Goal: Transaction & Acquisition: Obtain resource

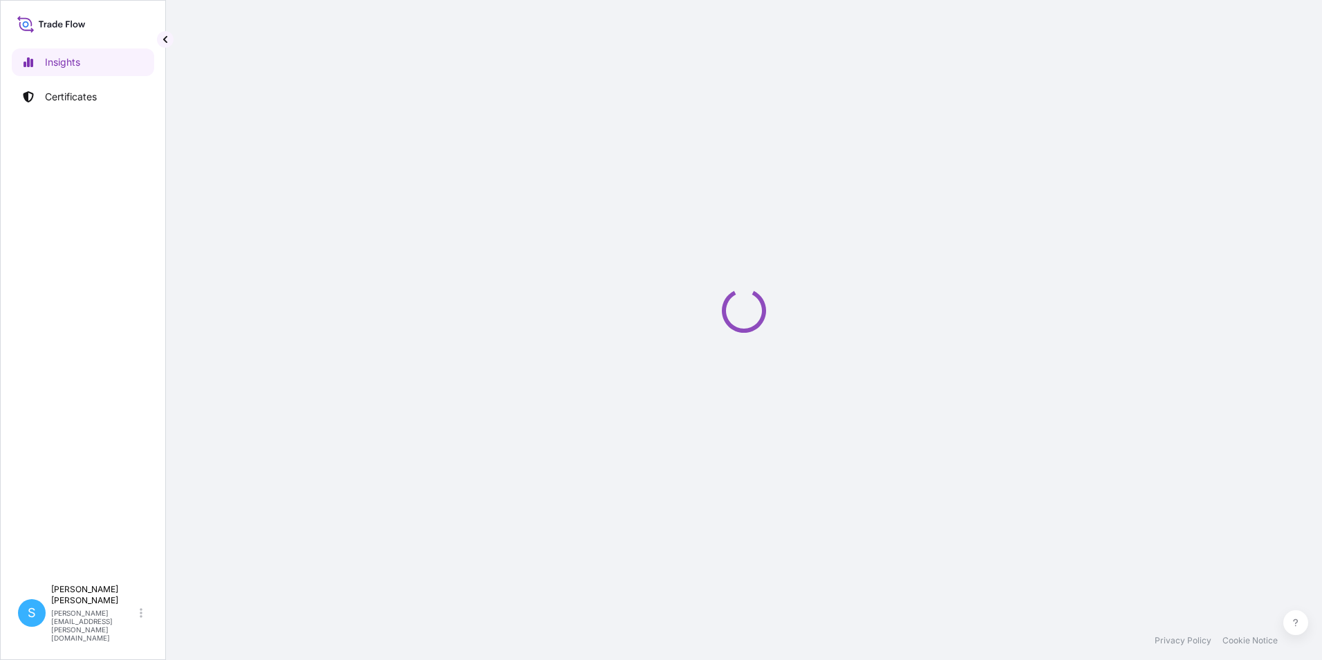
select select "2025"
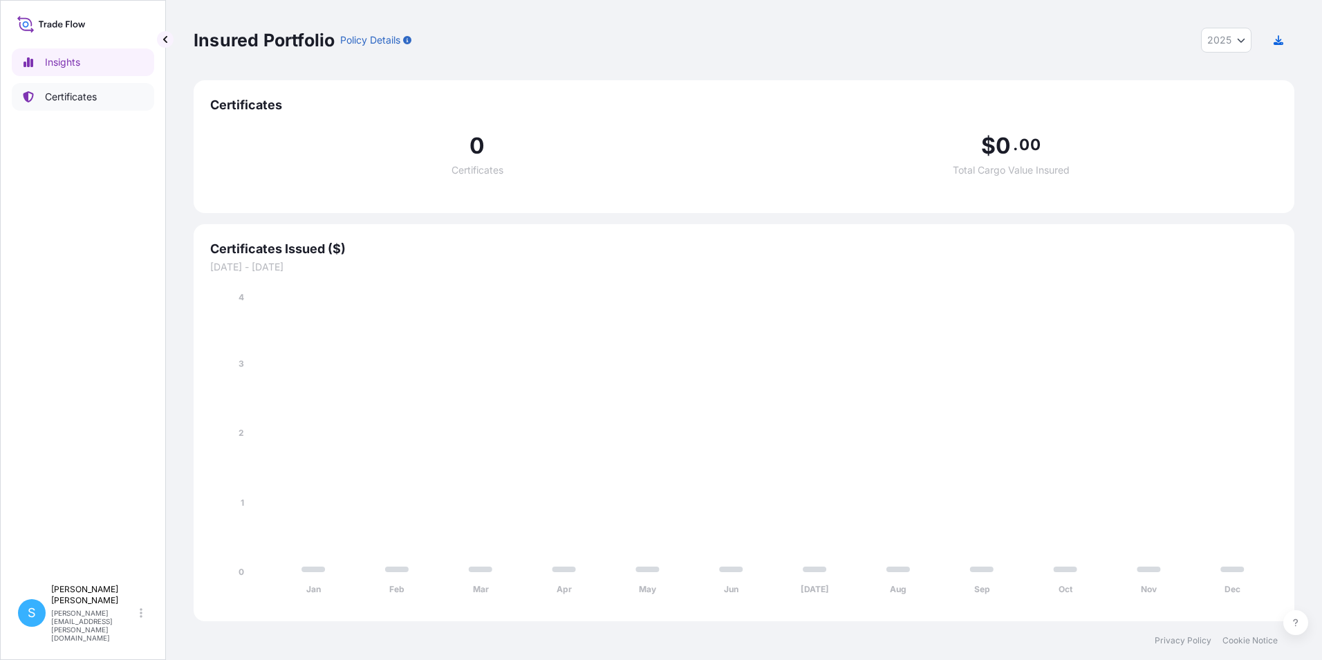
click at [76, 89] on link "Certificates" at bounding box center [83, 97] width 142 height 28
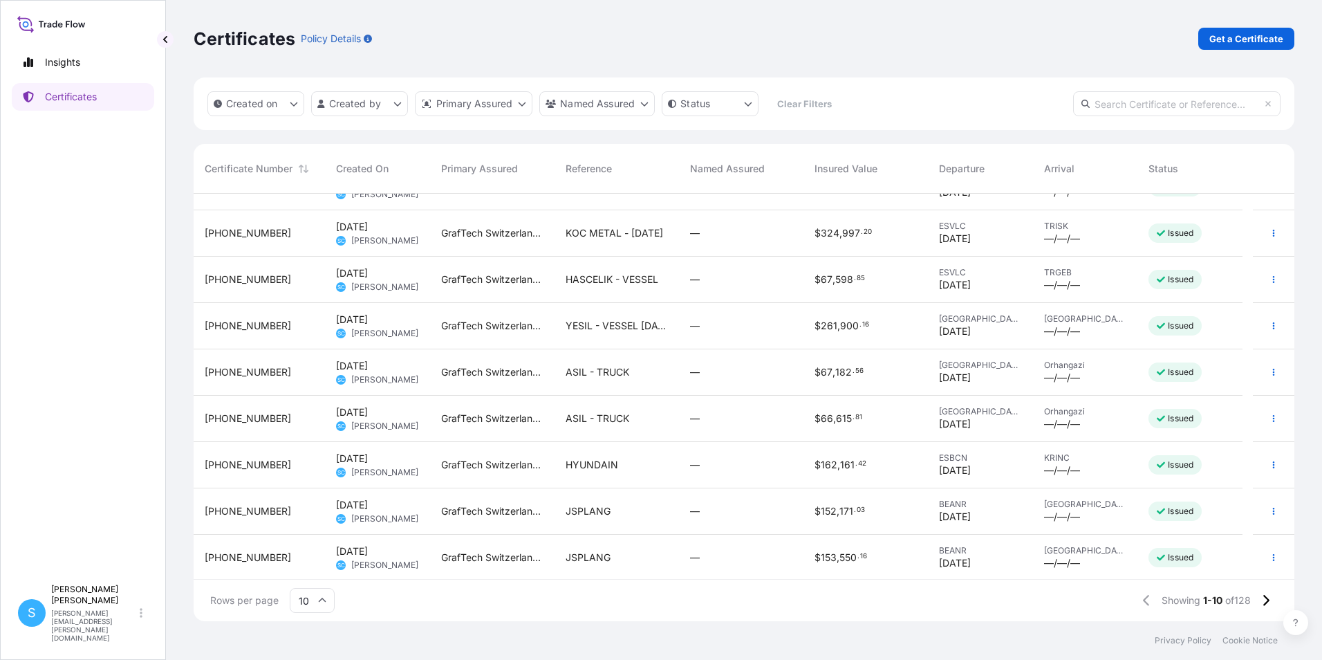
scroll to position [78, 0]
click at [1267, 604] on icon at bounding box center [1266, 600] width 8 height 12
click at [1268, 607] on button at bounding box center [1265, 600] width 24 height 22
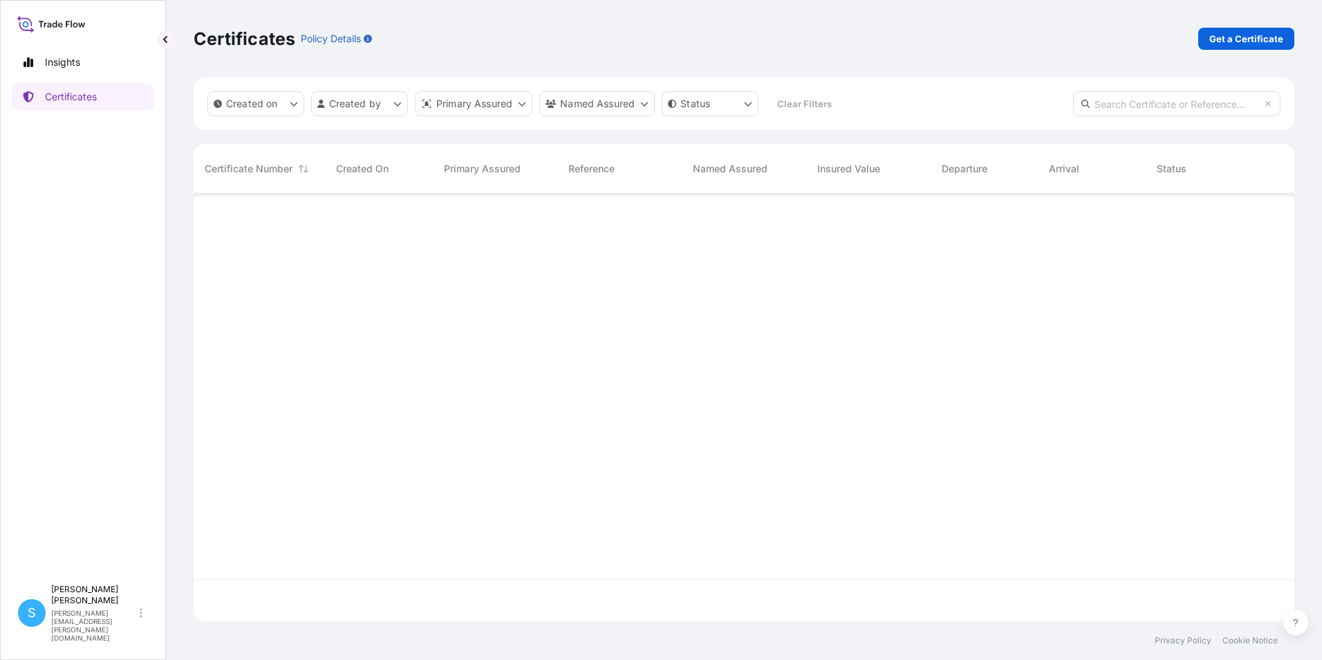
scroll to position [0, 0]
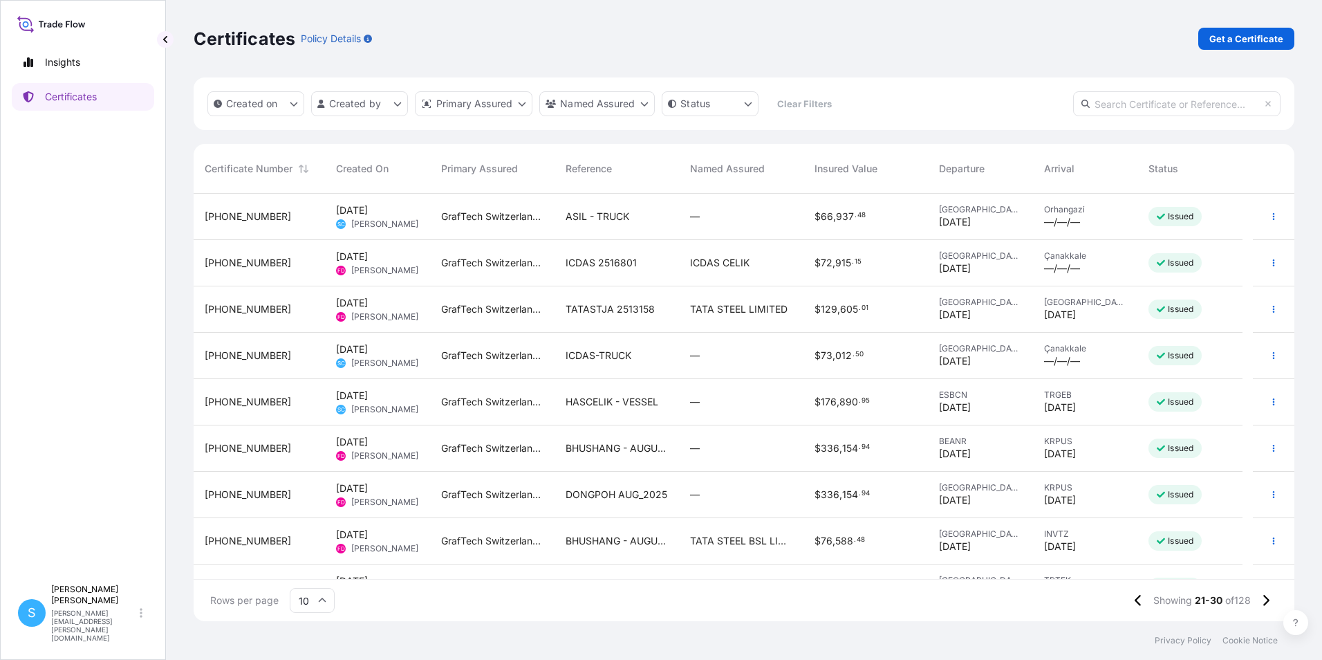
click at [604, 308] on span "TATASTJA 2513158" at bounding box center [610, 309] width 89 height 14
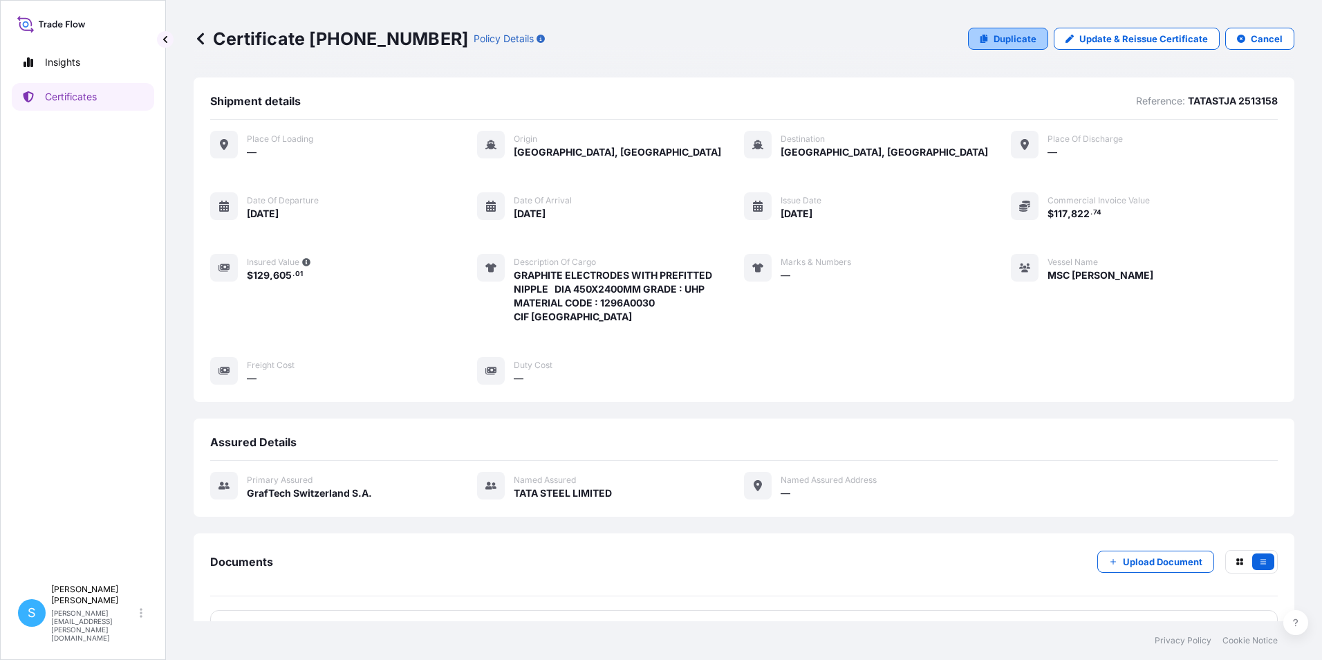
click at [1025, 32] on p "Duplicate" at bounding box center [1014, 39] width 43 height 14
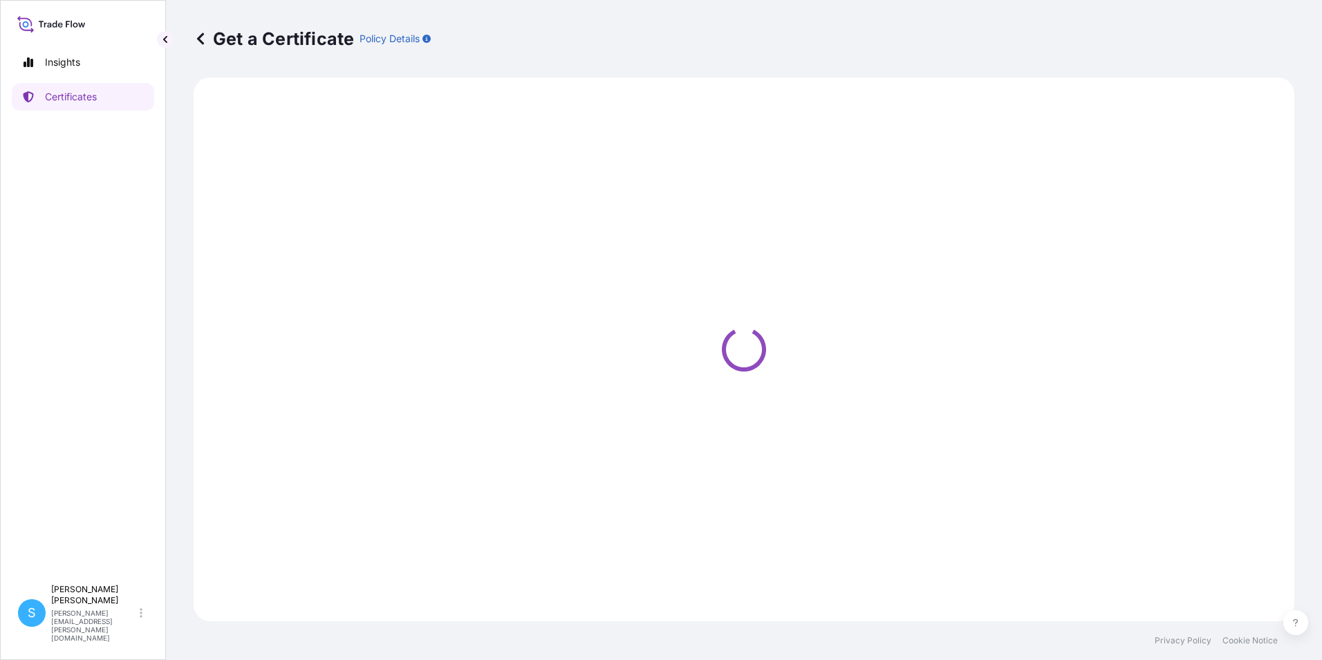
select select "Ocean Vessel"
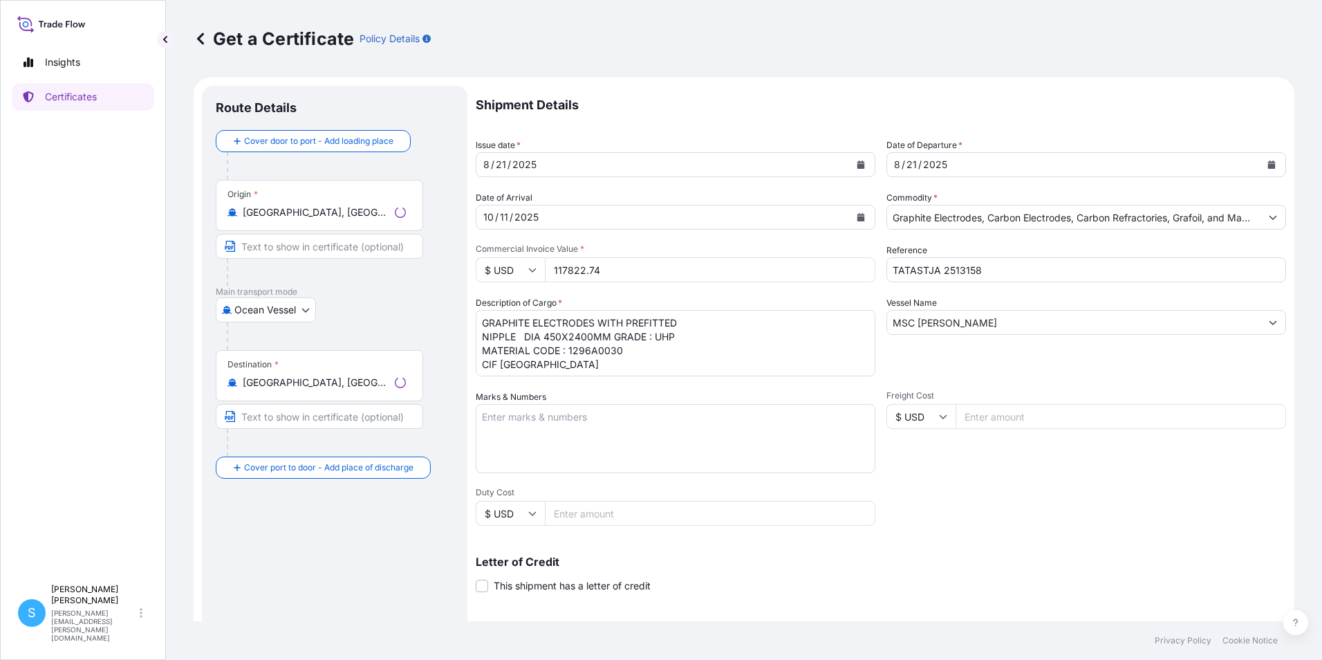
select select "31801"
click at [342, 212] on input "Valencia, Spain" at bounding box center [324, 212] width 163 height 14
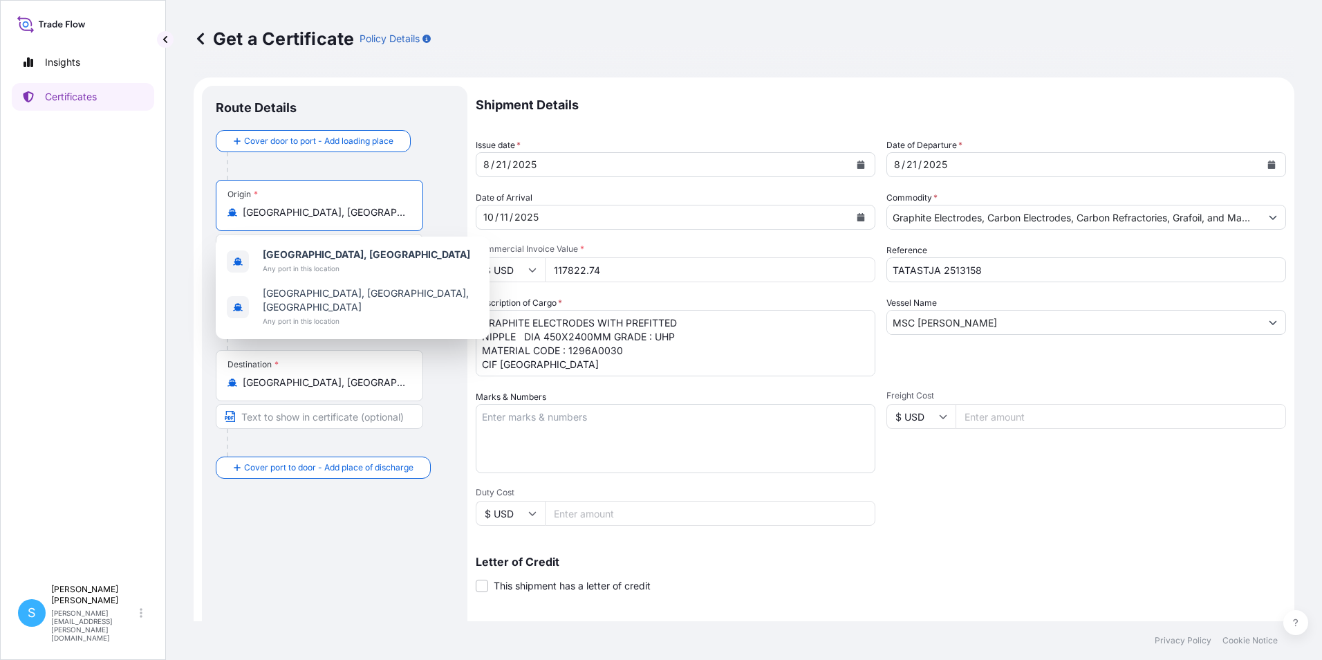
drag, startPoint x: 342, startPoint y: 212, endPoint x: 187, endPoint y: 175, distance: 159.1
click at [176, 203] on div "Get a Certificate Policy Details Route Details Cover door to port - Add loading…" at bounding box center [744, 310] width 1156 height 621
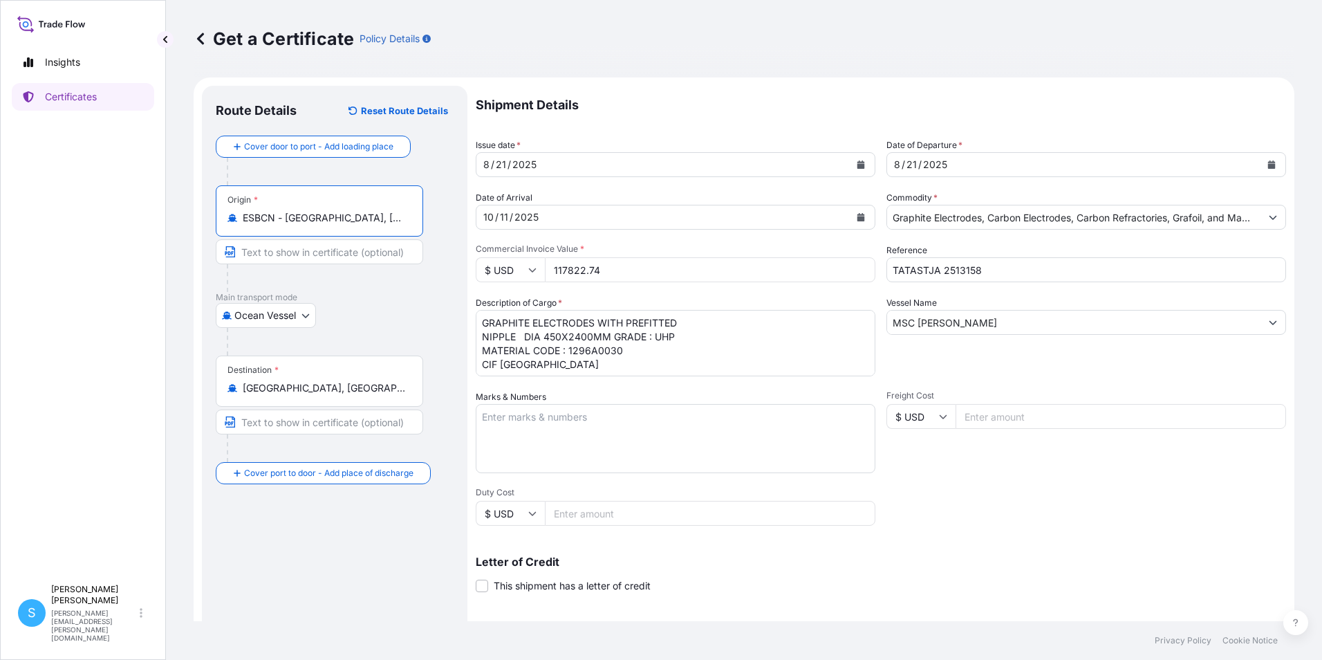
type input "ESBCN - Barcelona, Spain"
click at [857, 168] on icon "Calendar" at bounding box center [861, 164] width 8 height 8
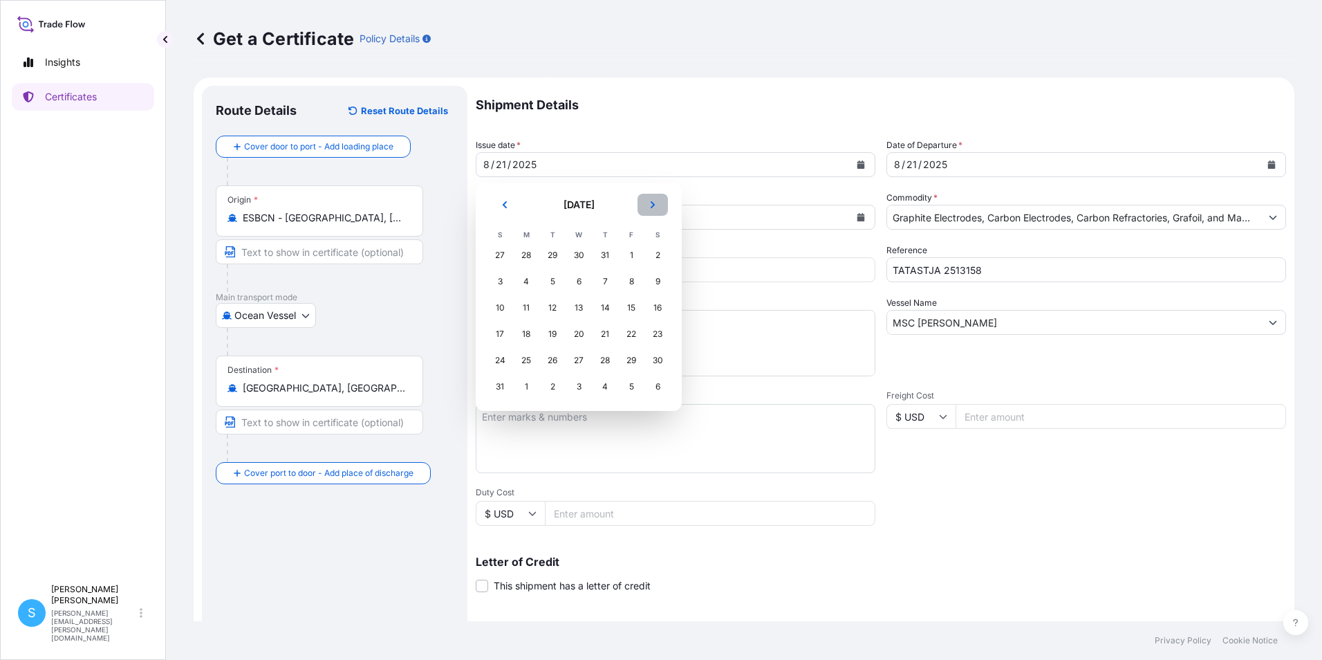
click at [651, 203] on icon "Next" at bounding box center [653, 204] width 8 height 8
click at [658, 283] on div "13" at bounding box center [657, 281] width 25 height 25
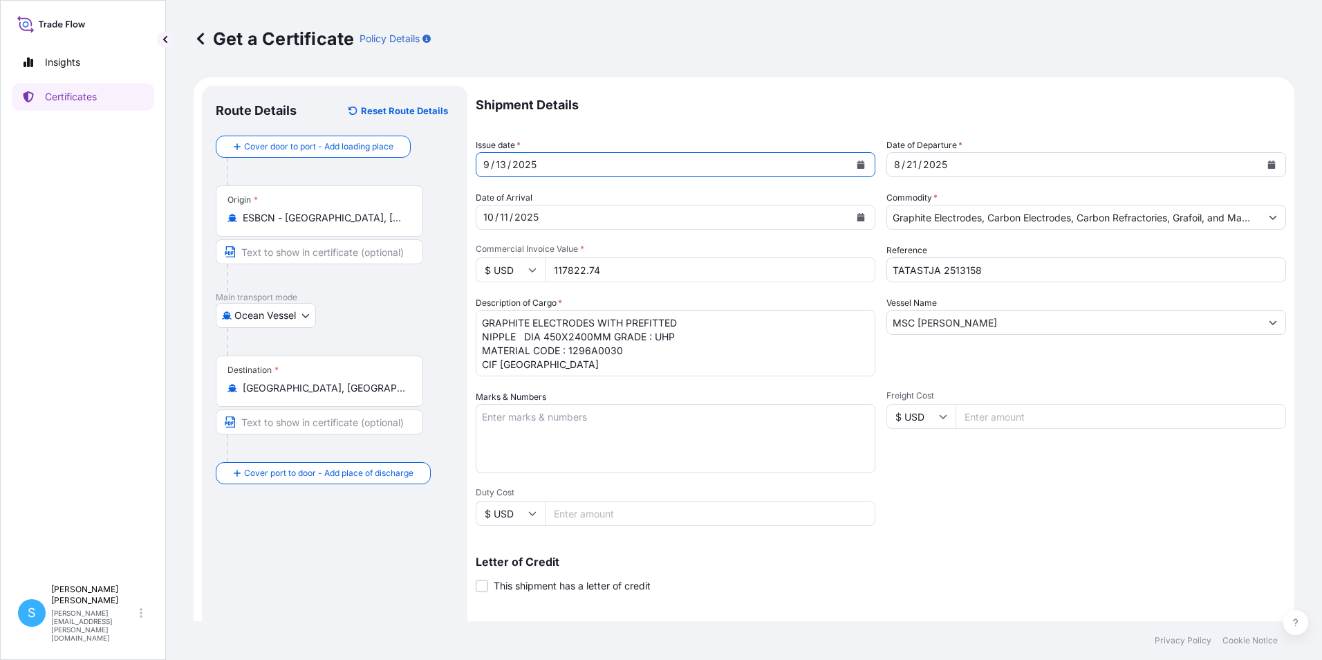
click at [987, 165] on div "8 / 21 / 2025" at bounding box center [1073, 164] width 373 height 25
click at [1268, 166] on icon "Calendar" at bounding box center [1272, 164] width 8 height 8
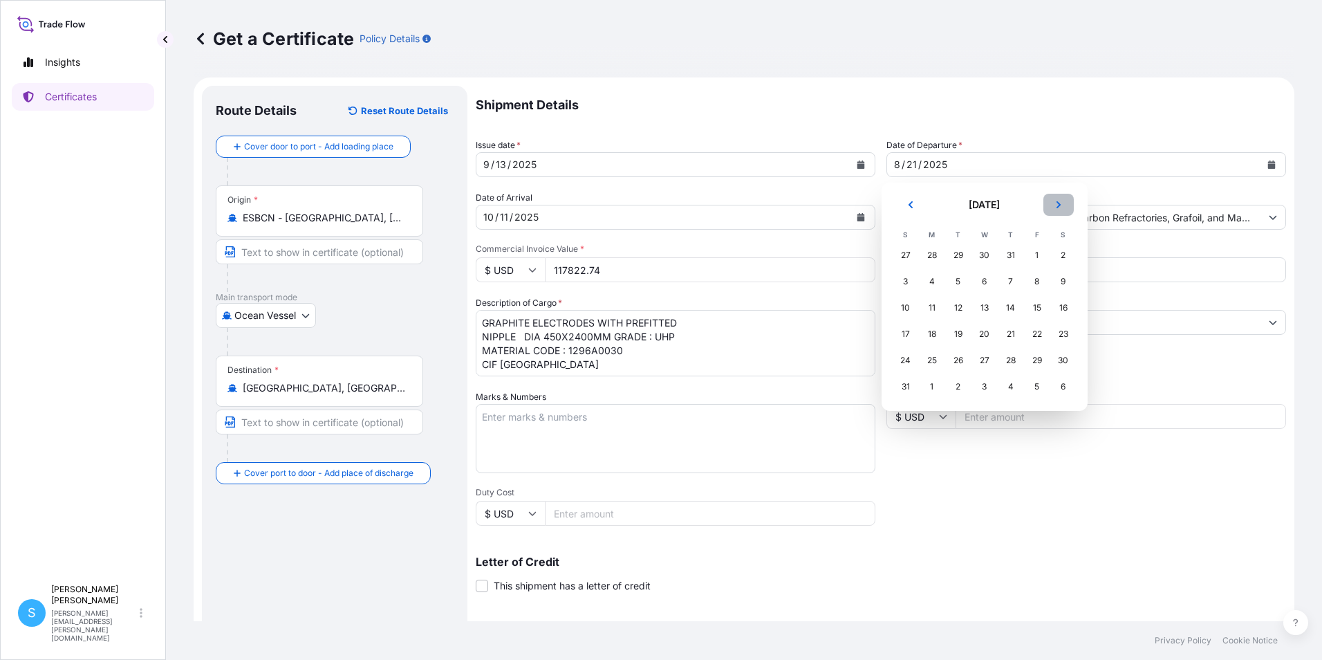
click at [1054, 203] on icon "Next" at bounding box center [1058, 204] width 8 height 8
click at [1064, 281] on div "13" at bounding box center [1063, 281] width 25 height 25
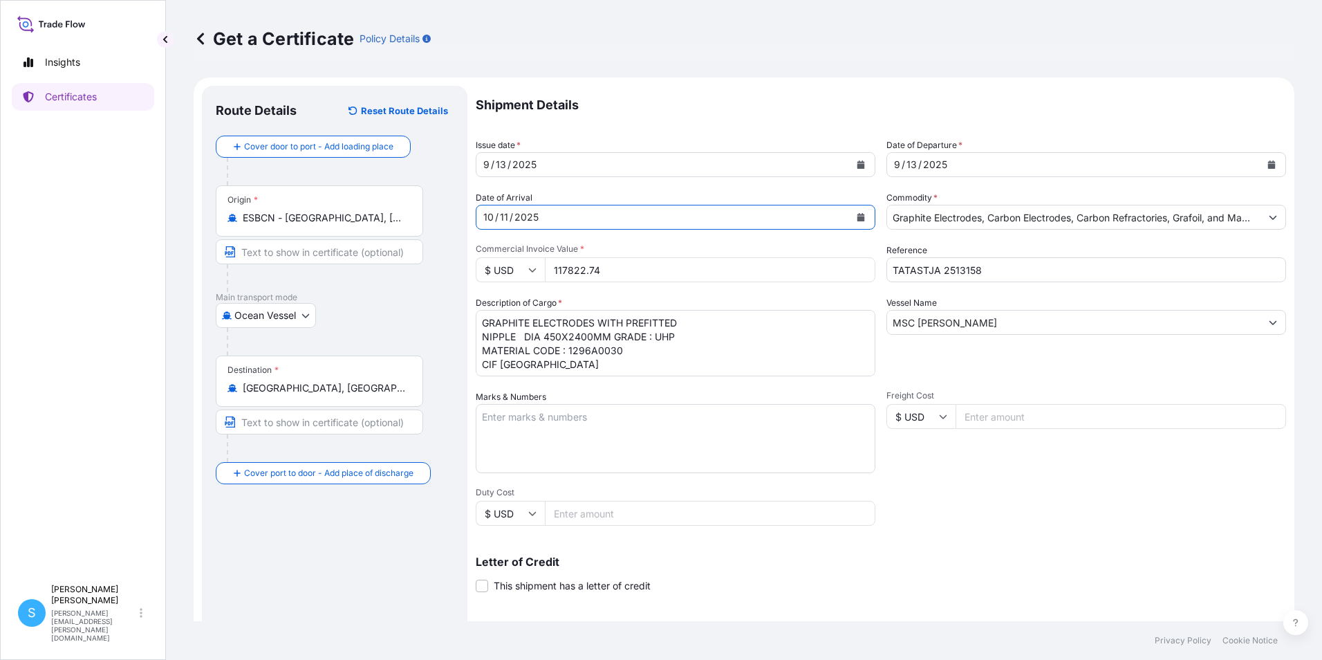
click at [339, 194] on form "Route Details Reset Route Details Cover door to port - Add loading place Place …" at bounding box center [744, 434] width 1101 height 714
click at [562, 214] on div "10 / 11 / 2025" at bounding box center [662, 217] width 373 height 25
click at [424, 216] on form "Route Details Reset Route Details Cover door to port - Add loading place Place …" at bounding box center [744, 434] width 1101 height 714
click at [584, 214] on div "10 / 11 / 2025" at bounding box center [662, 217] width 373 height 25
drag, startPoint x: 529, startPoint y: 209, endPoint x: 527, endPoint y: 221, distance: 11.9
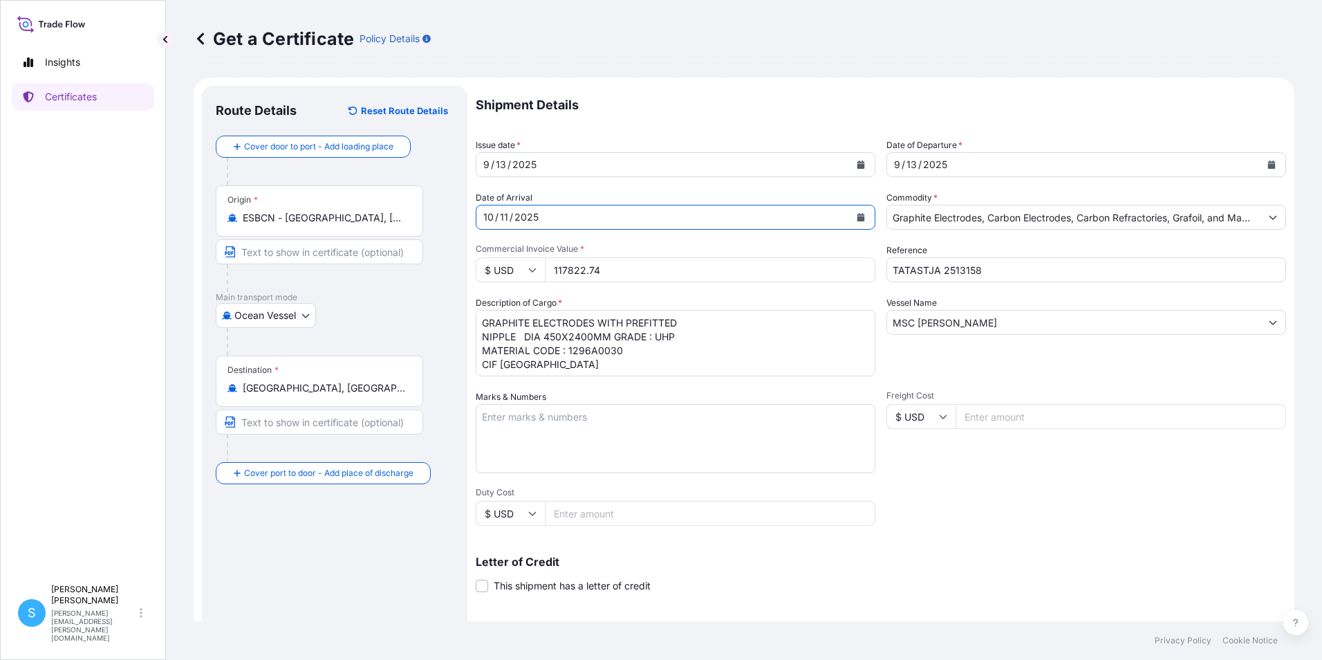
click at [527, 219] on div "2025" at bounding box center [526, 217] width 27 height 17
click at [527, 222] on div "2025" at bounding box center [526, 217] width 27 height 17
click at [461, 212] on form "Route Details Reset Route Details Cover door to port - Add loading place Place …" at bounding box center [744, 434] width 1101 height 714
drag, startPoint x: 483, startPoint y: 217, endPoint x: 579, endPoint y: 216, distance: 96.1
click at [579, 216] on div "10 / 11 / 2025" at bounding box center [662, 217] width 373 height 25
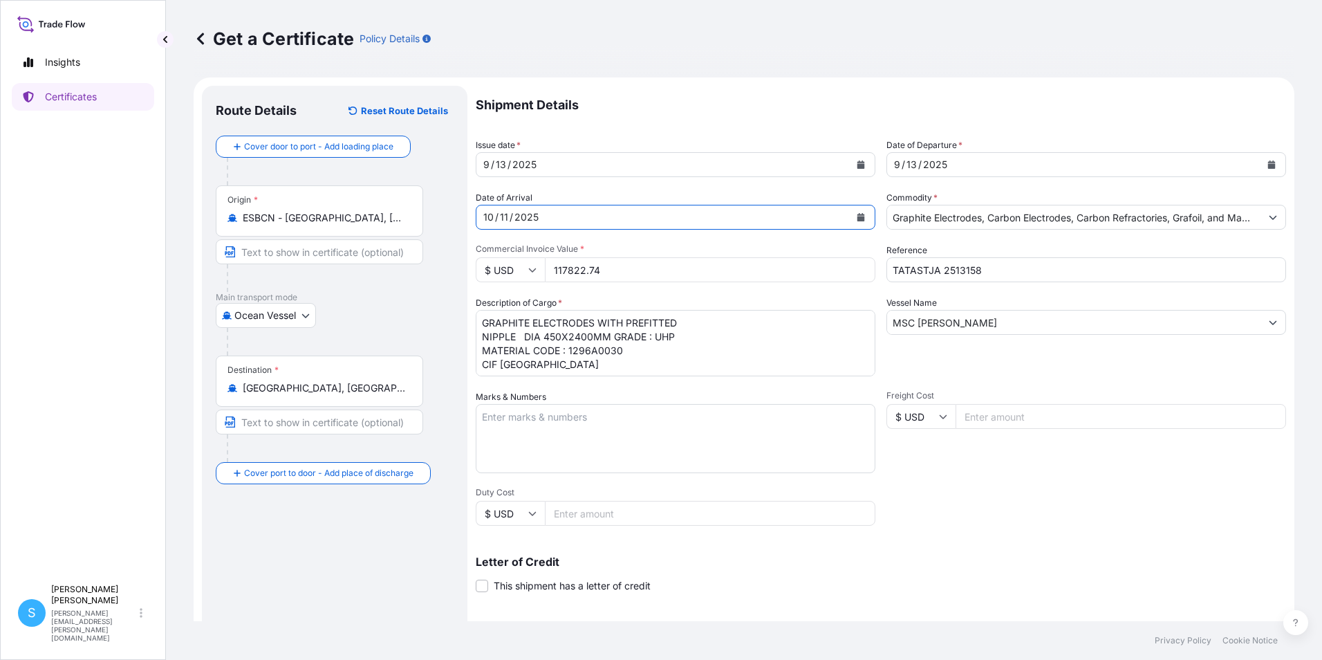
click at [599, 216] on div "10 / 11 / 2025" at bounding box center [662, 217] width 373 height 25
click at [700, 212] on div "10 / 11 / 2025" at bounding box center [662, 217] width 373 height 25
drag, startPoint x: 498, startPoint y: 210, endPoint x: 519, endPoint y: 216, distance: 21.7
click at [513, 216] on div "10 / 11 / 2025" at bounding box center [662, 217] width 373 height 25
click at [521, 217] on div "2025" at bounding box center [526, 217] width 27 height 17
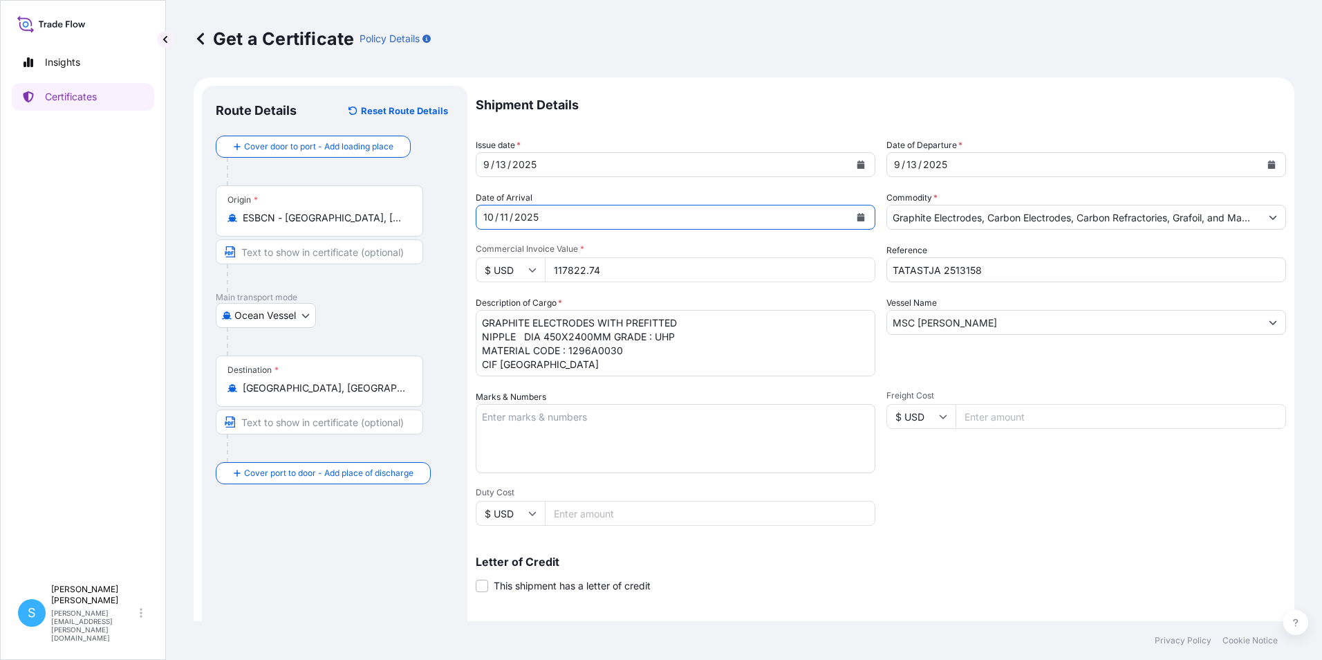
drag, startPoint x: 528, startPoint y: 216, endPoint x: 458, endPoint y: 217, distance: 69.8
click at [458, 217] on form "Route Details Reset Route Details Cover door to port - Add loading place Place …" at bounding box center [744, 434] width 1101 height 714
click at [628, 268] on input "117822.74" at bounding box center [710, 269] width 330 height 25
click at [730, 212] on div "10 / 11 / 2025" at bounding box center [662, 217] width 373 height 25
click at [857, 216] on icon "Calendar" at bounding box center [861, 217] width 8 height 8
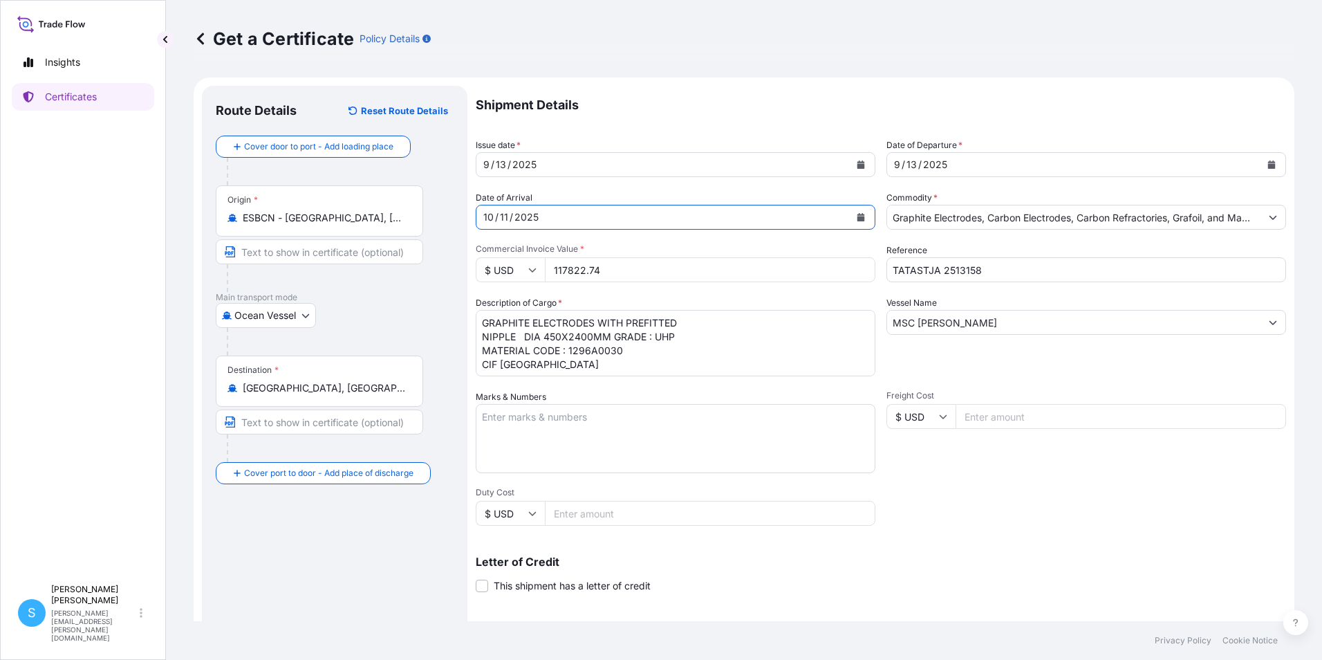
click at [411, 227] on form "Route Details Reset Route Details Cover door to port - Add loading place Place …" at bounding box center [744, 434] width 1101 height 714
drag, startPoint x: 539, startPoint y: 230, endPoint x: 532, endPoint y: 222, distance: 11.3
click at [539, 227] on div "Shipment Details Issue date * 9 / 13 / 2025 Date of Departure * 9 / 13 / 2025 D…" at bounding box center [881, 415] width 810 height 659
click at [196, 37] on icon at bounding box center [201, 39] width 14 height 14
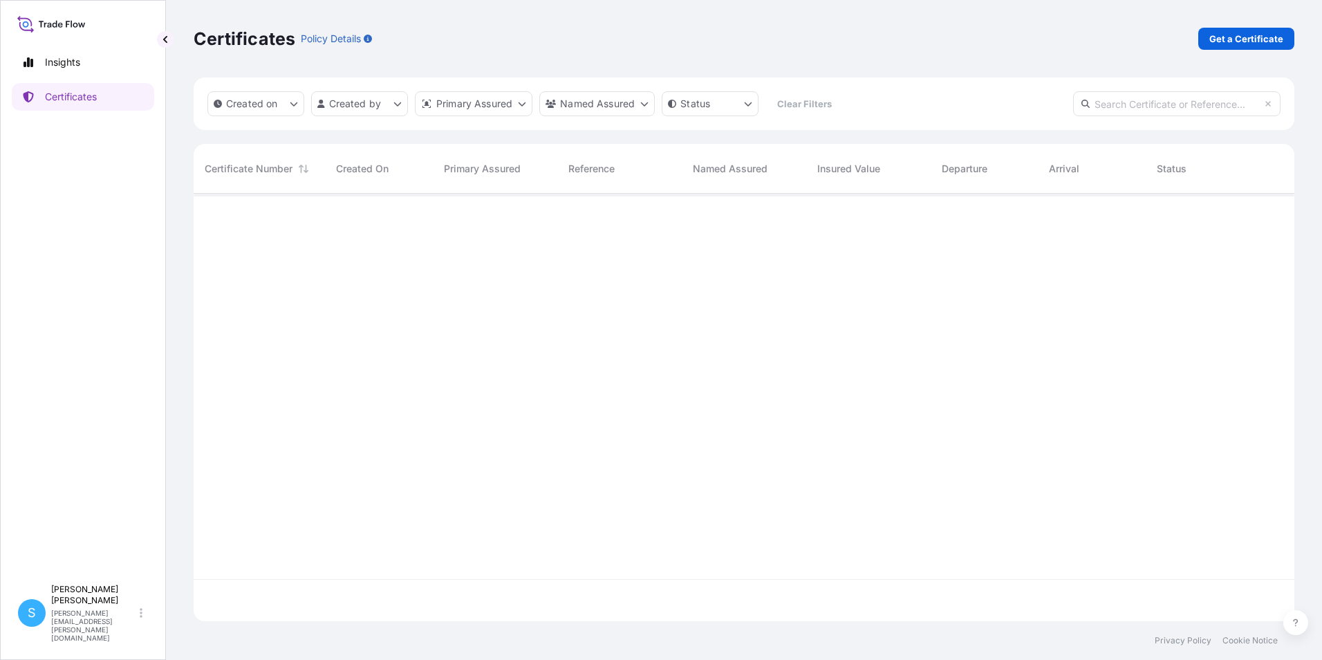
scroll to position [424, 1090]
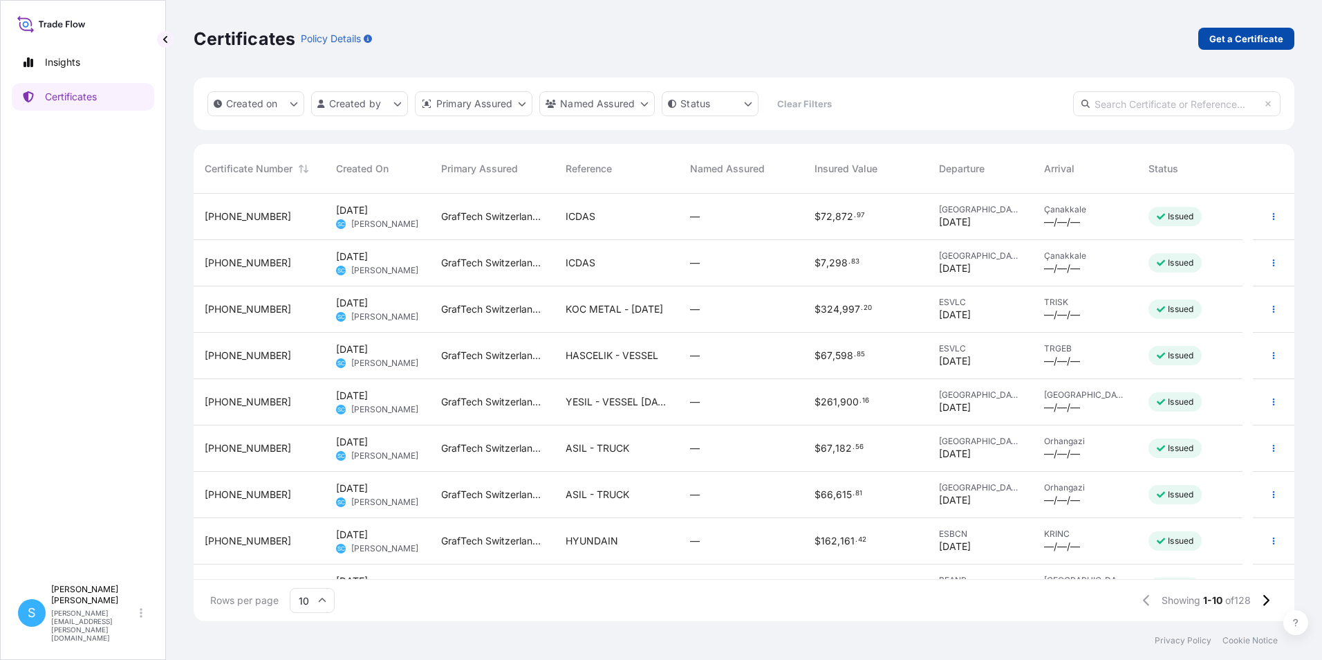
click at [1226, 36] on p "Get a Certificate" at bounding box center [1246, 39] width 74 height 14
select select "Barge"
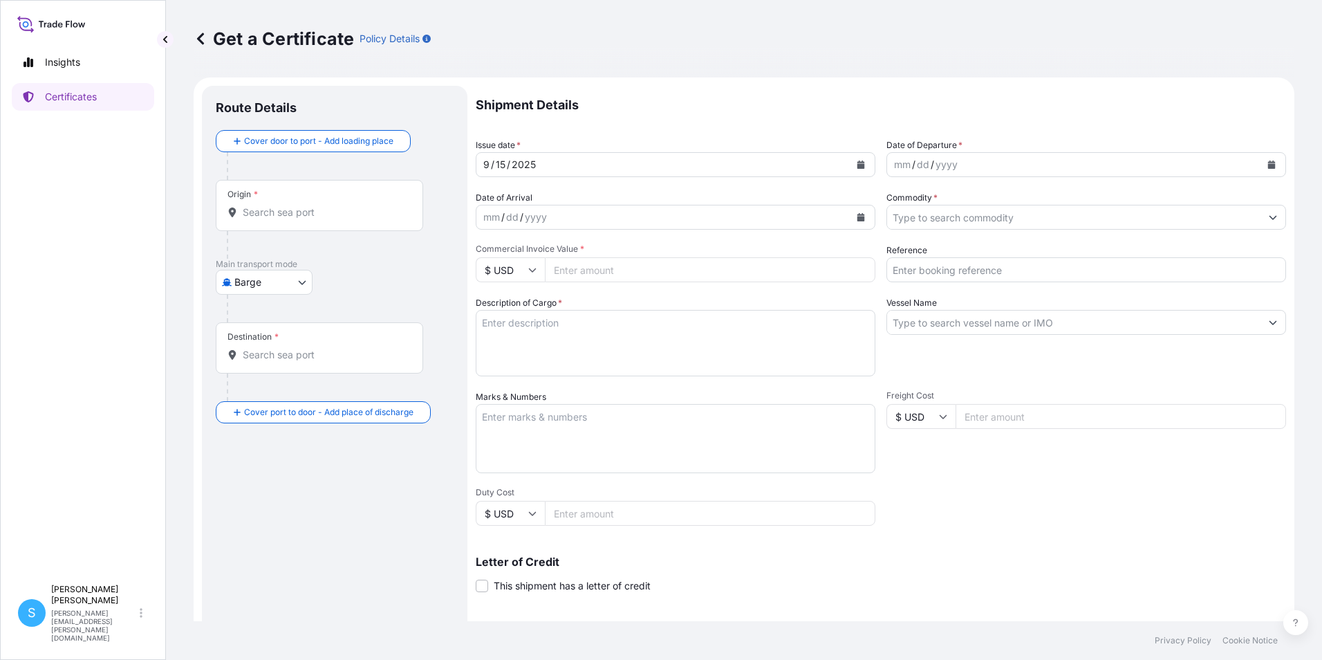
click at [290, 215] on input "Origin *" at bounding box center [324, 212] width 163 height 14
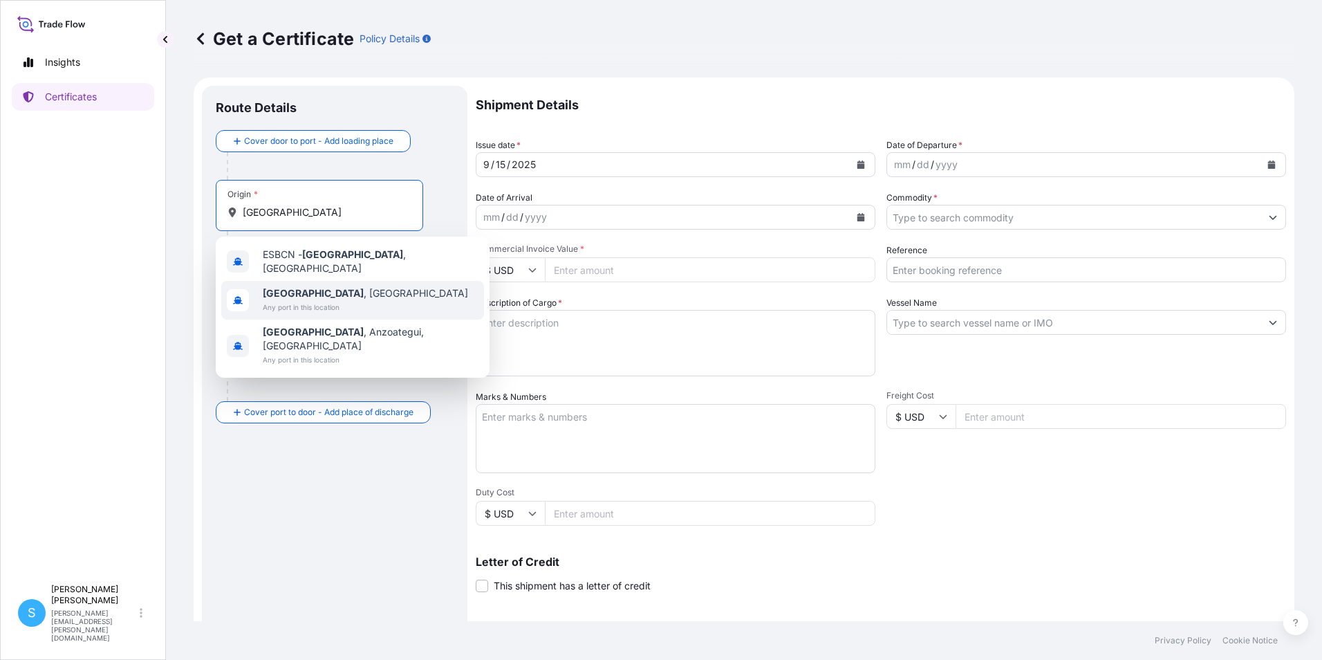
click at [335, 292] on span "Barcelona , Spain" at bounding box center [365, 293] width 205 height 14
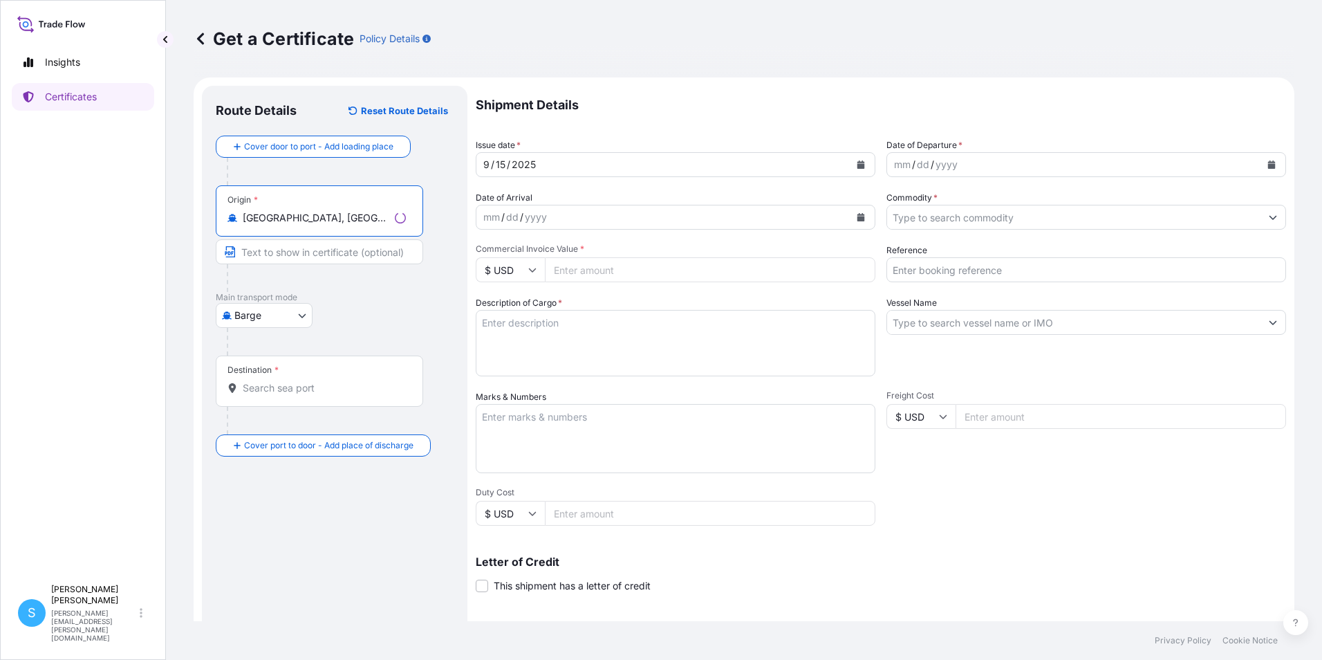
type input "Barcelona, Spain"
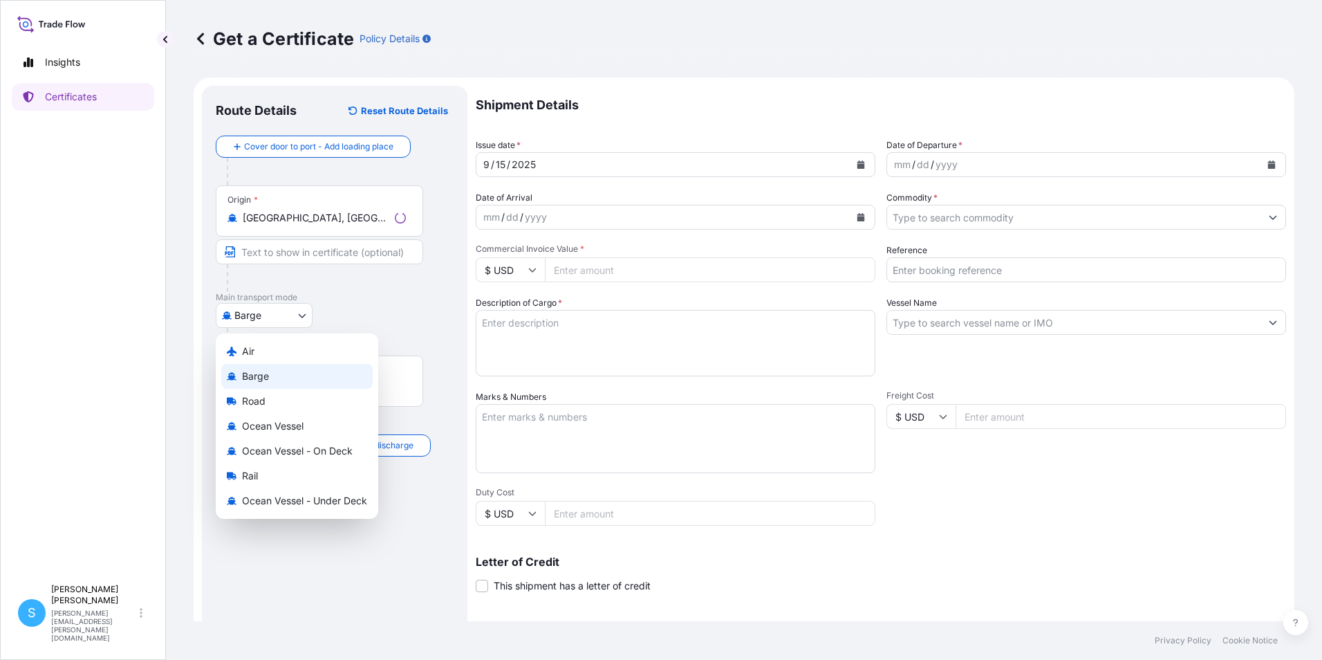
click at [277, 320] on body "3 options available. Insights Certificates S Sandra Carminati sandra.carminati@…" at bounding box center [661, 330] width 1322 height 660
click at [272, 434] on div "Ocean Vessel" at bounding box center [296, 425] width 151 height 25
select select "Ocean Vessel"
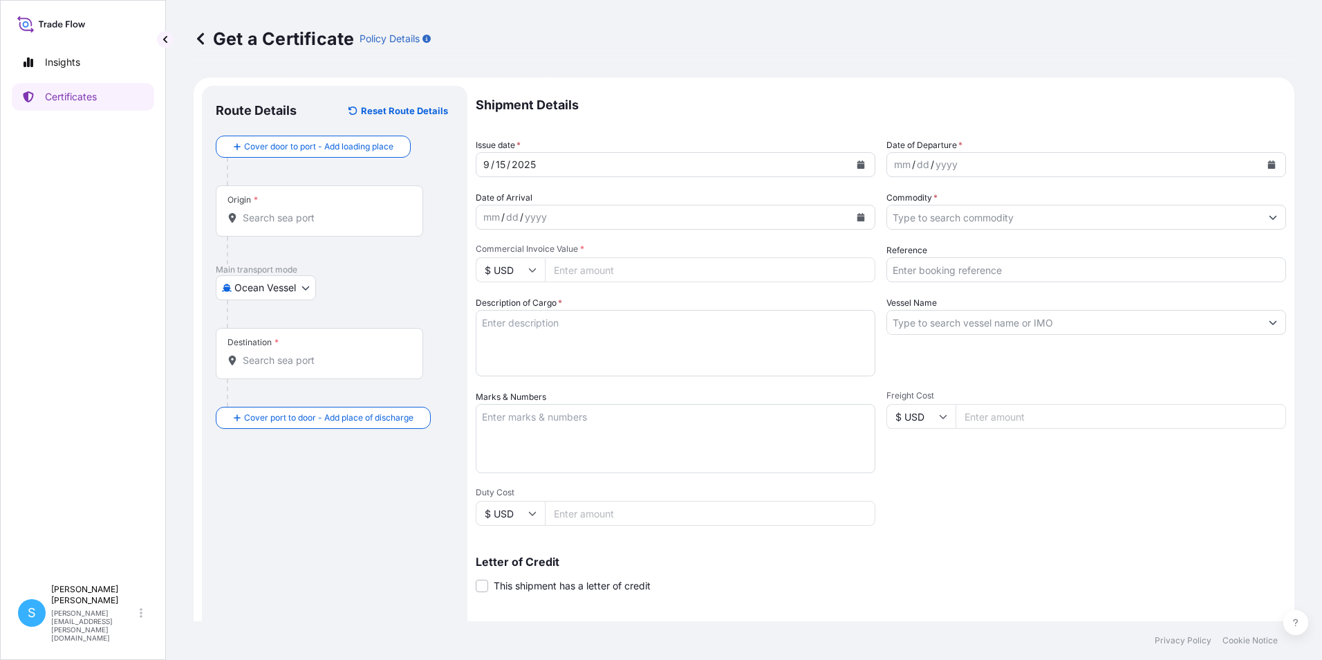
click at [296, 368] on div "Destination *" at bounding box center [319, 353] width 207 height 51
click at [296, 367] on input "Destination *" at bounding box center [324, 360] width 163 height 14
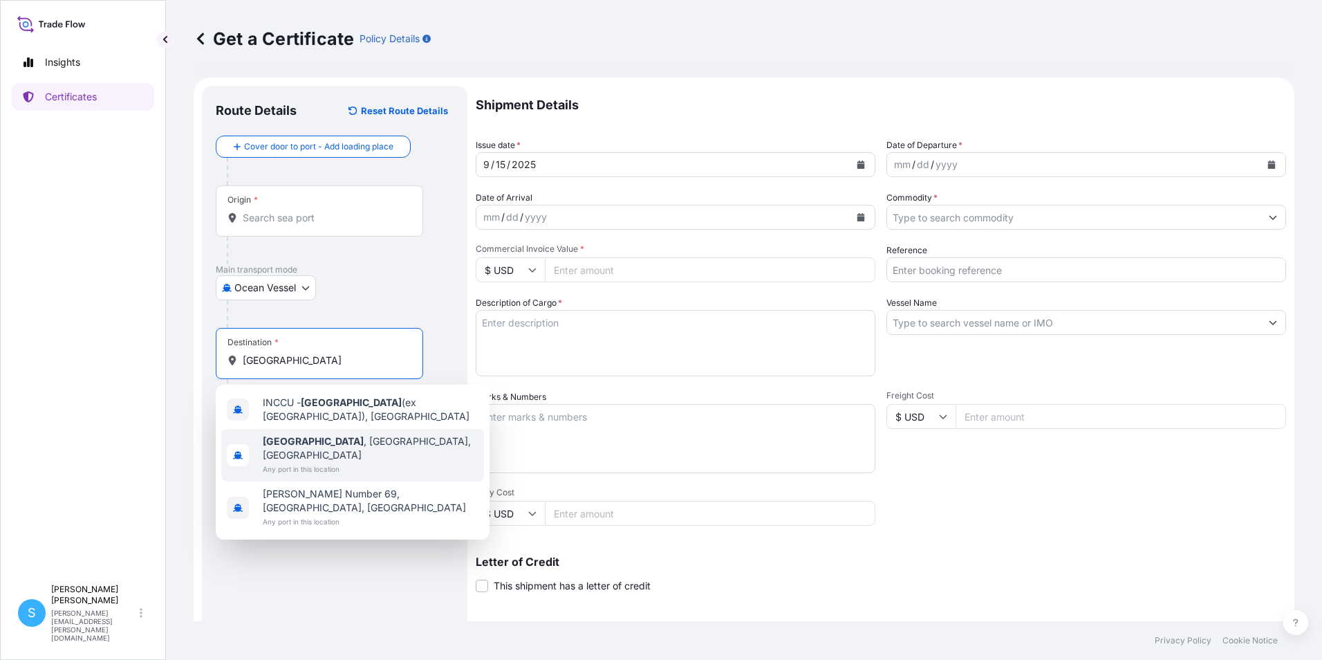
click at [345, 462] on span "Any port in this location" at bounding box center [371, 469] width 216 height 14
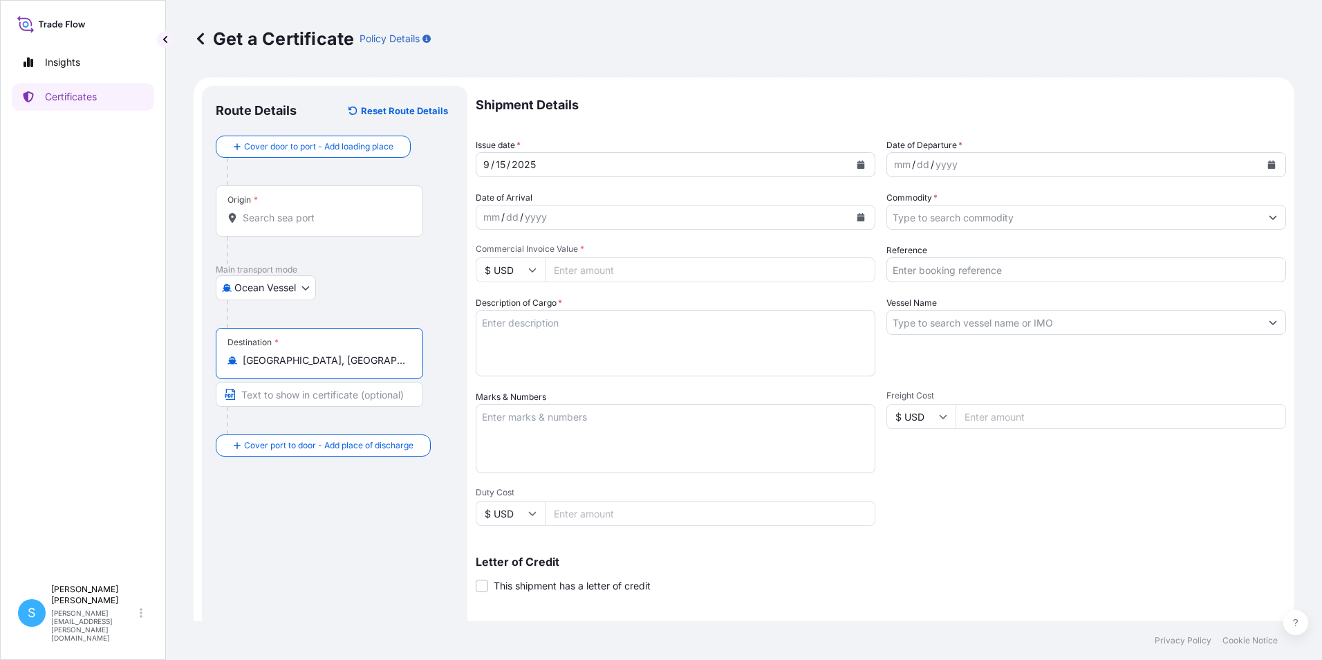
type input "Kolkata, West Bengal, India"
click at [597, 161] on div "9 / 15 / 2025" at bounding box center [662, 164] width 373 height 25
click at [857, 167] on icon "Calendar" at bounding box center [861, 164] width 8 height 8
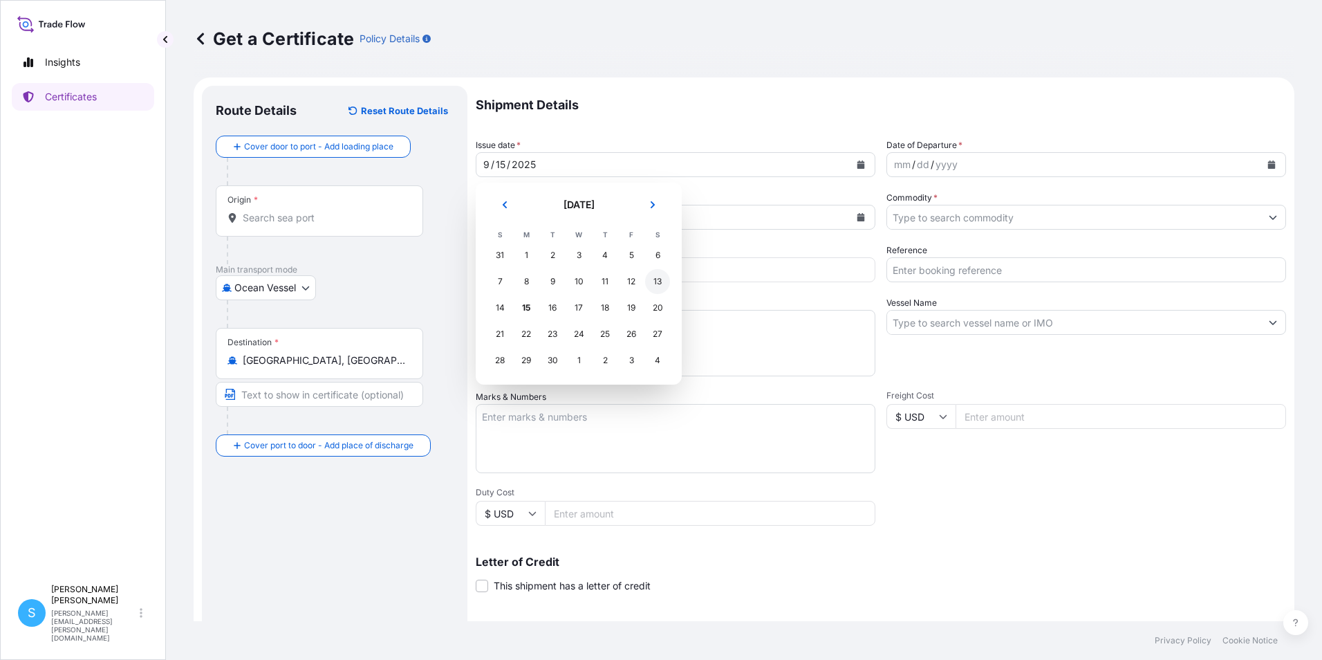
click at [660, 282] on div "13" at bounding box center [657, 281] width 25 height 25
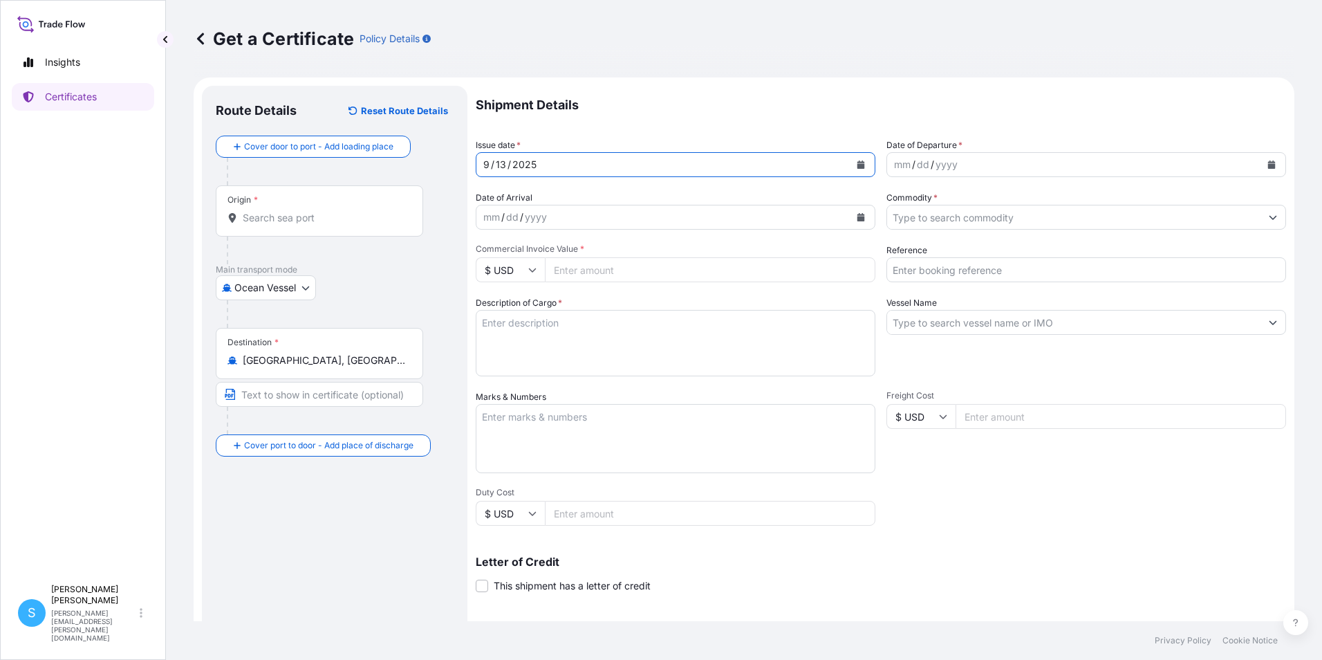
click at [989, 174] on div "mm / dd / yyyy" at bounding box center [1073, 164] width 373 height 25
click at [1268, 165] on icon "Calendar" at bounding box center [1272, 164] width 8 height 8
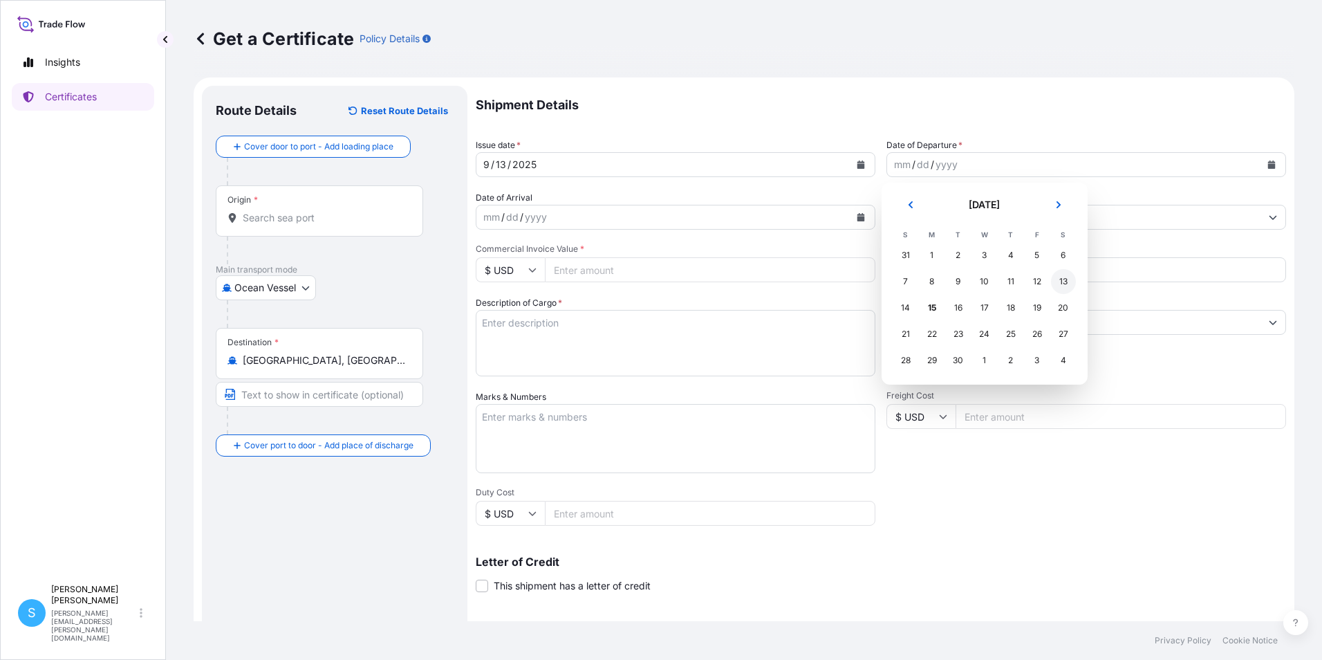
click at [1060, 283] on div "13" at bounding box center [1063, 281] width 25 height 25
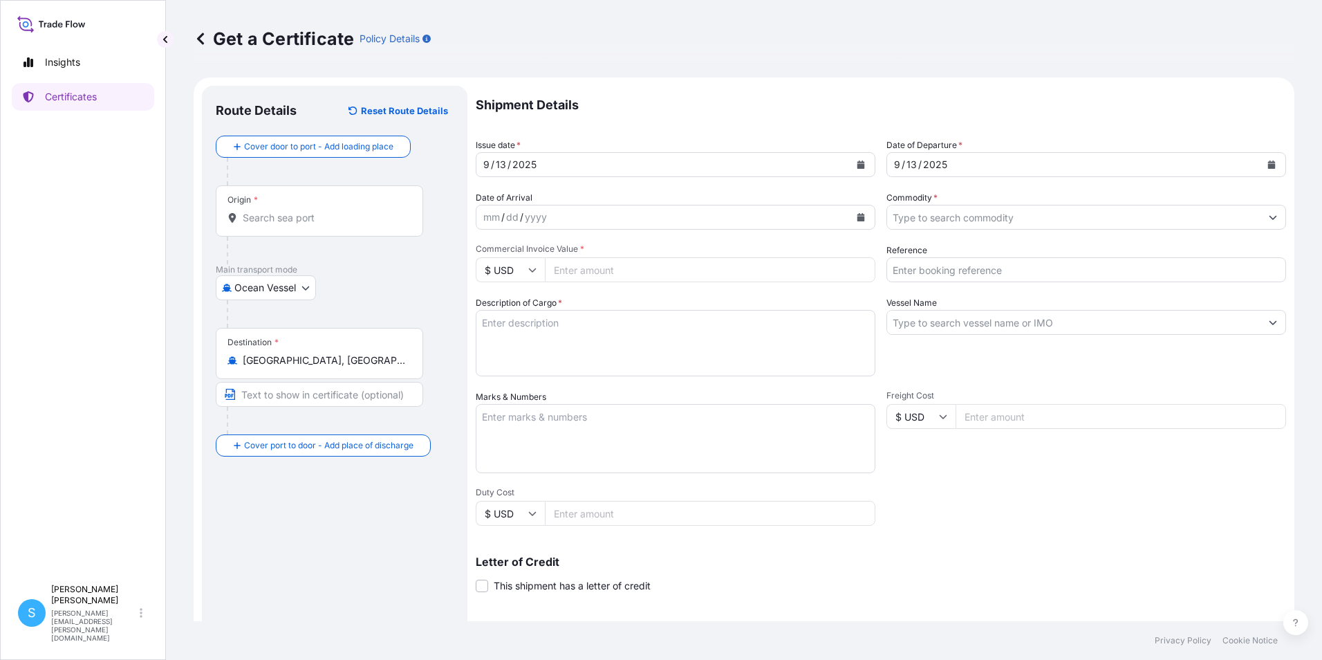
click at [581, 265] on input "Commercial Invoice Value *" at bounding box center [710, 269] width 330 height 25
type input "118206.34"
click at [563, 334] on textarea "Description of Cargo *" at bounding box center [676, 343] width 400 height 66
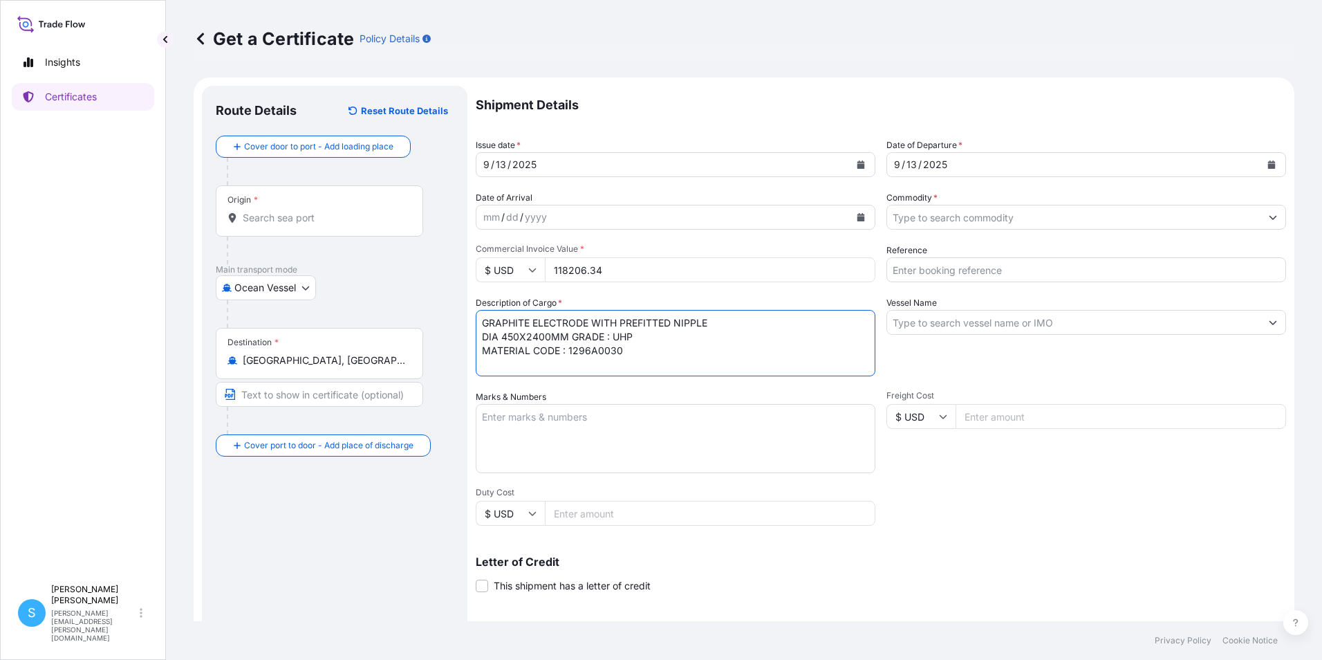
type textarea "GRAPHITE ELECTRODE WITH PREFITTED NIPPLE DIA 450X2400MM GRADE : UHP MATERIAL CO…"
drag, startPoint x: 549, startPoint y: 431, endPoint x: 557, endPoint y: 428, distance: 9.0
click at [550, 431] on textarea "Marks & Numbers" at bounding box center [676, 438] width 400 height 69
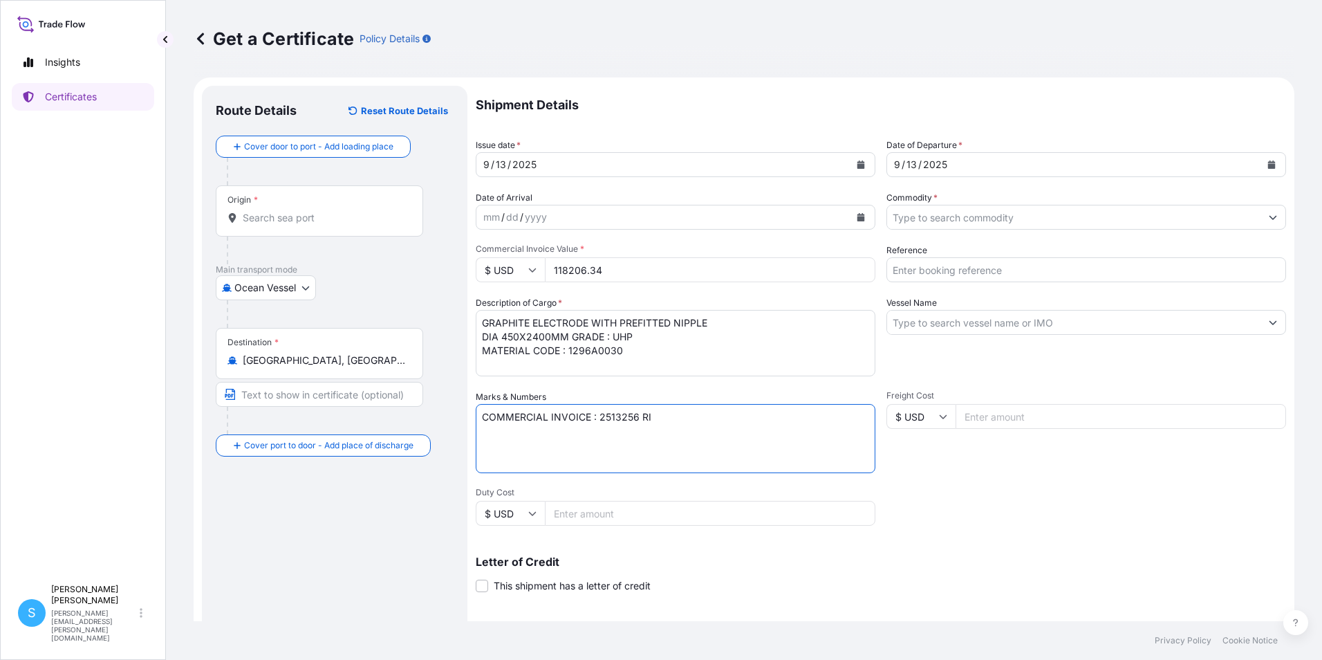
type textarea "COMMERCIAL INVOICE : 2513256 RI"
click at [1269, 216] on icon "Show suggestions" at bounding box center [1273, 218] width 8 height 4
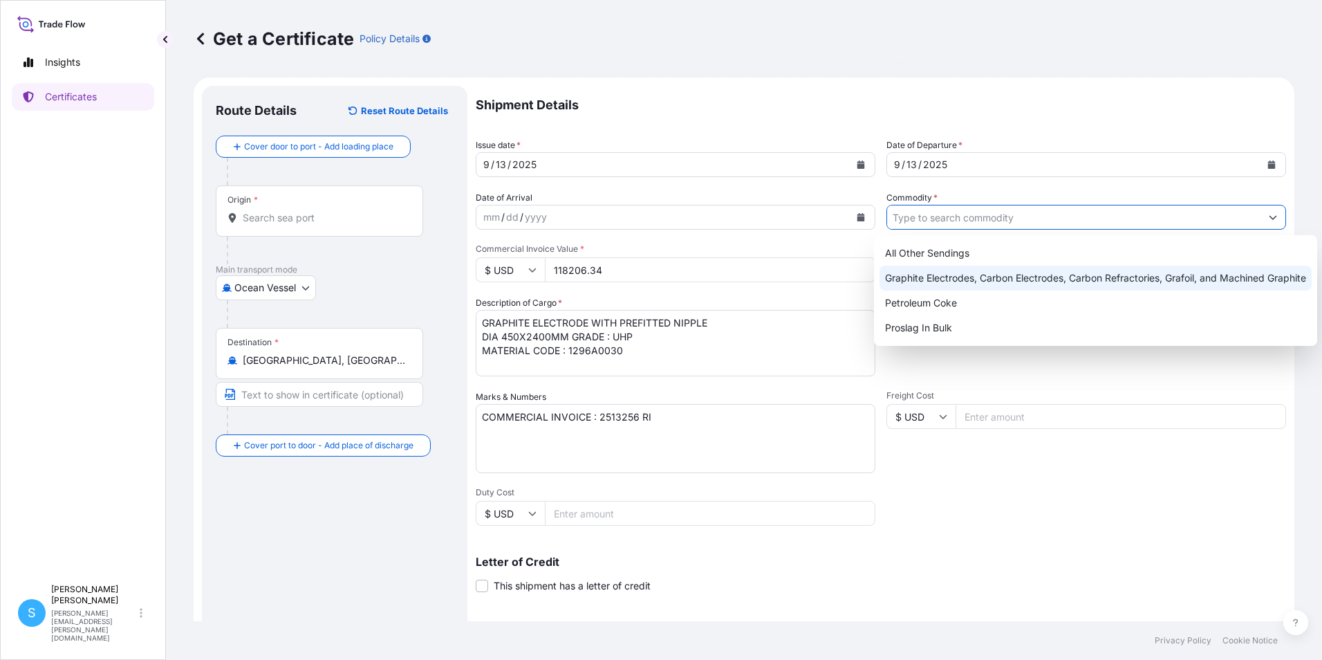
click at [1056, 274] on div "Graphite Electrodes, Carbon Electrodes, Carbon Refractories, Grafoil, and Machi…" at bounding box center [1095, 277] width 432 height 25
type input "Graphite Electrodes, Carbon Electrodes, Carbon Refractories, Grafoil, and Machi…"
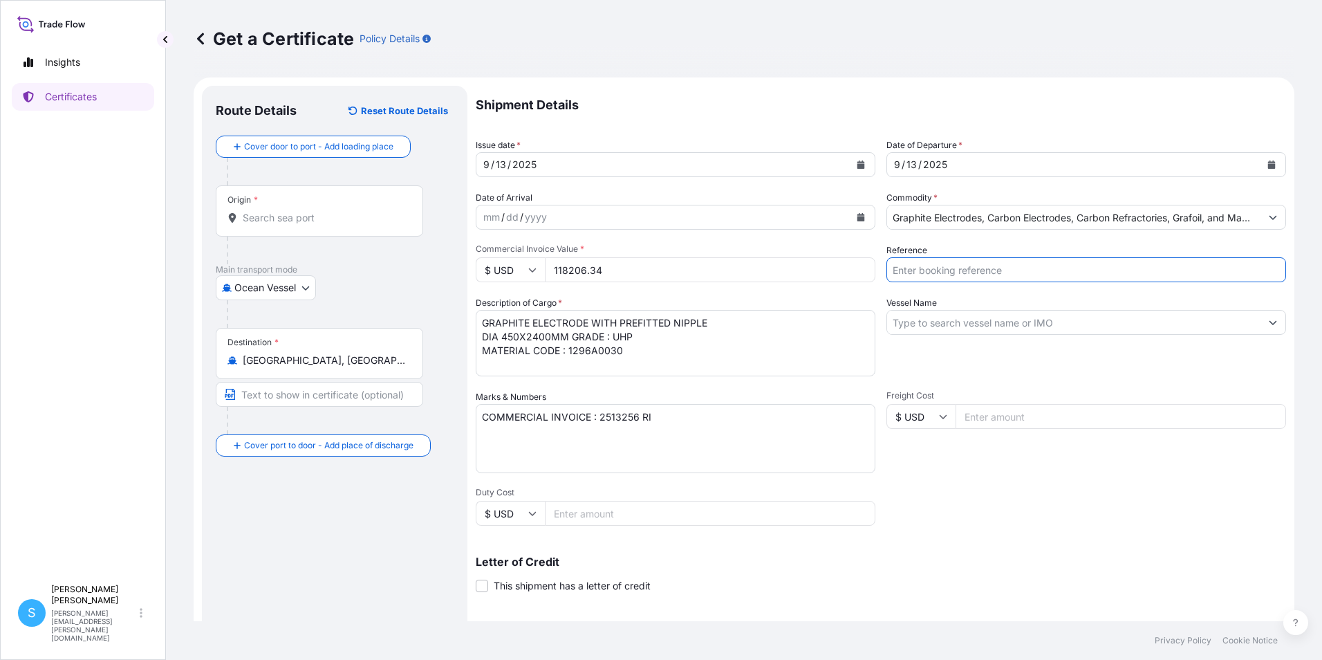
click at [1159, 272] on input "Reference" at bounding box center [1086, 269] width 400 height 25
click at [1141, 273] on input "TATA STEEL -" at bounding box center [1086, 269] width 400 height 25
type input "TATA STEEL -SEP 1ST LOT"
click at [964, 316] on input "Vessel Name" at bounding box center [1073, 322] width 373 height 25
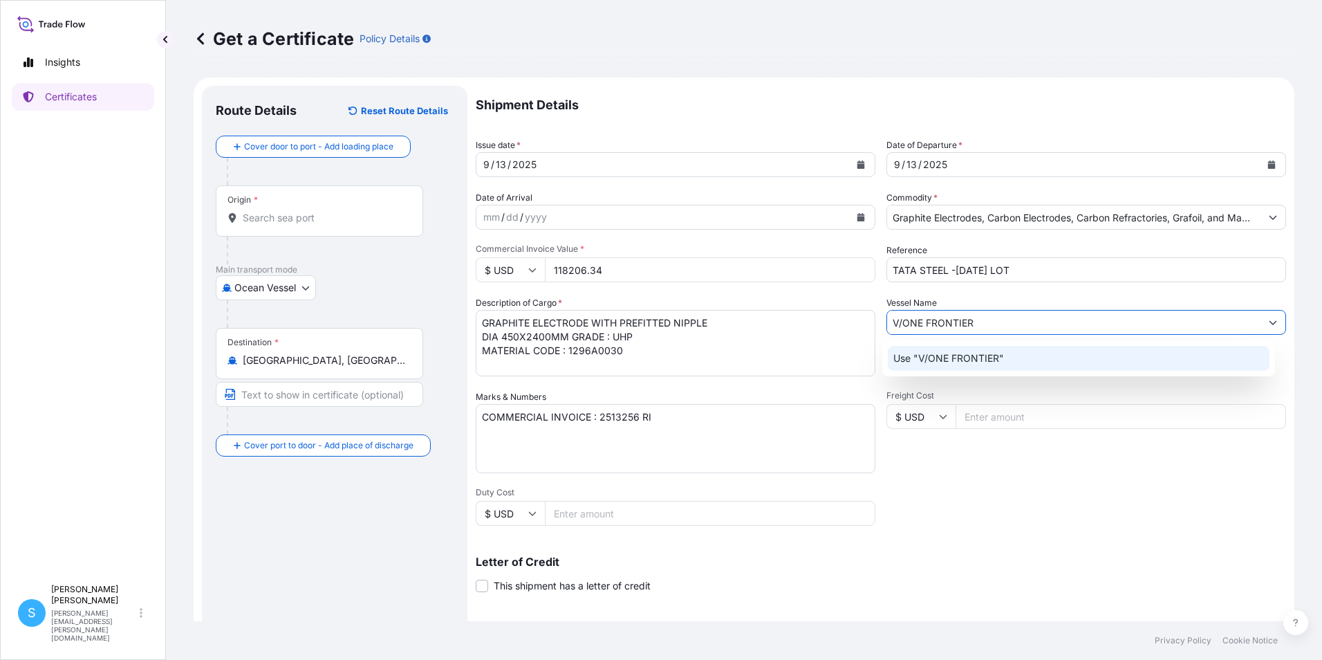
click at [967, 354] on p "Use "V/ONE FRONTIER"" at bounding box center [948, 358] width 111 height 14
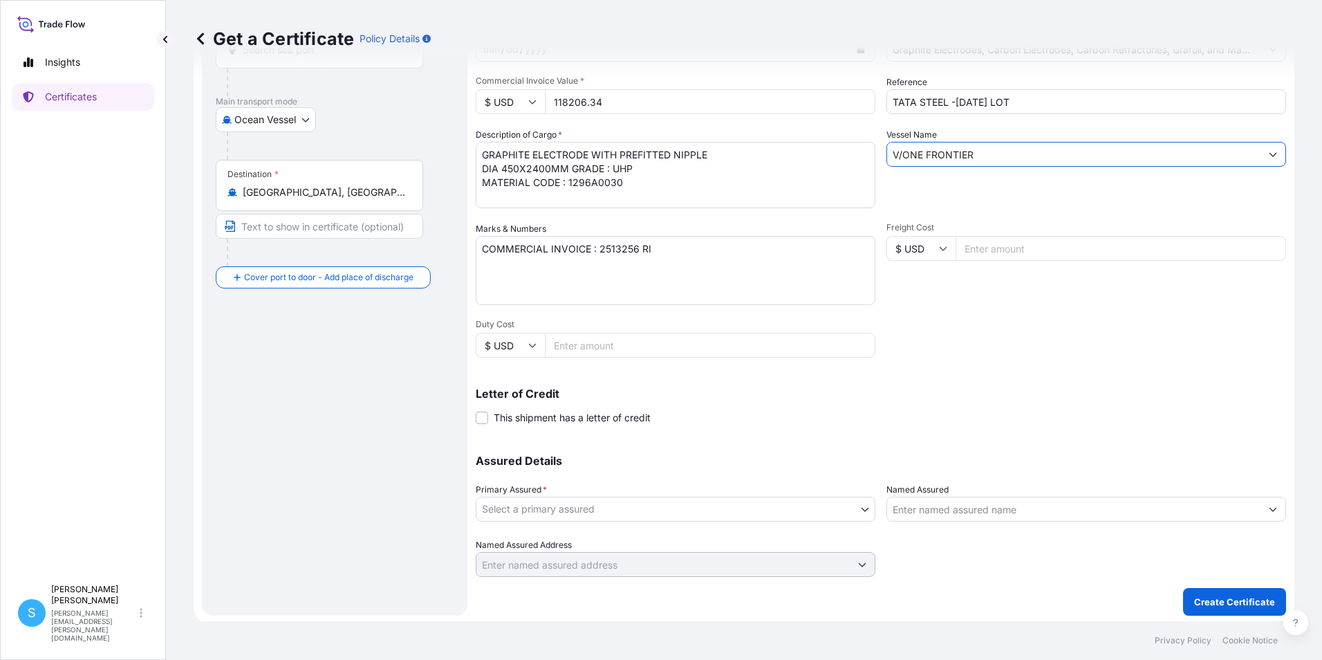
scroll to position [171, 0]
type input "V/ONE FRONTIER"
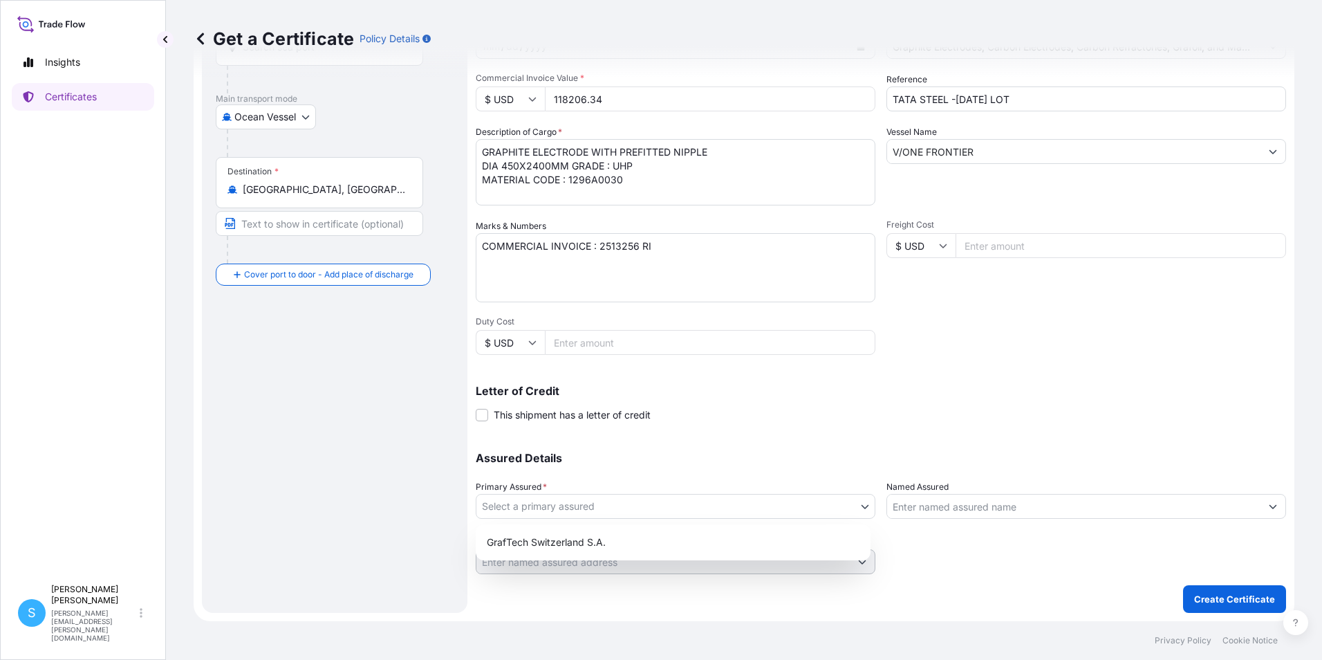
click at [857, 506] on body "Insights Certificates S Sandra Carminati sandra.carminati@graftech.com Get a Ce…" at bounding box center [661, 330] width 1322 height 660
click at [684, 533] on div "GrafTech Switzerland S.A." at bounding box center [673, 542] width 384 height 25
select select "31801"
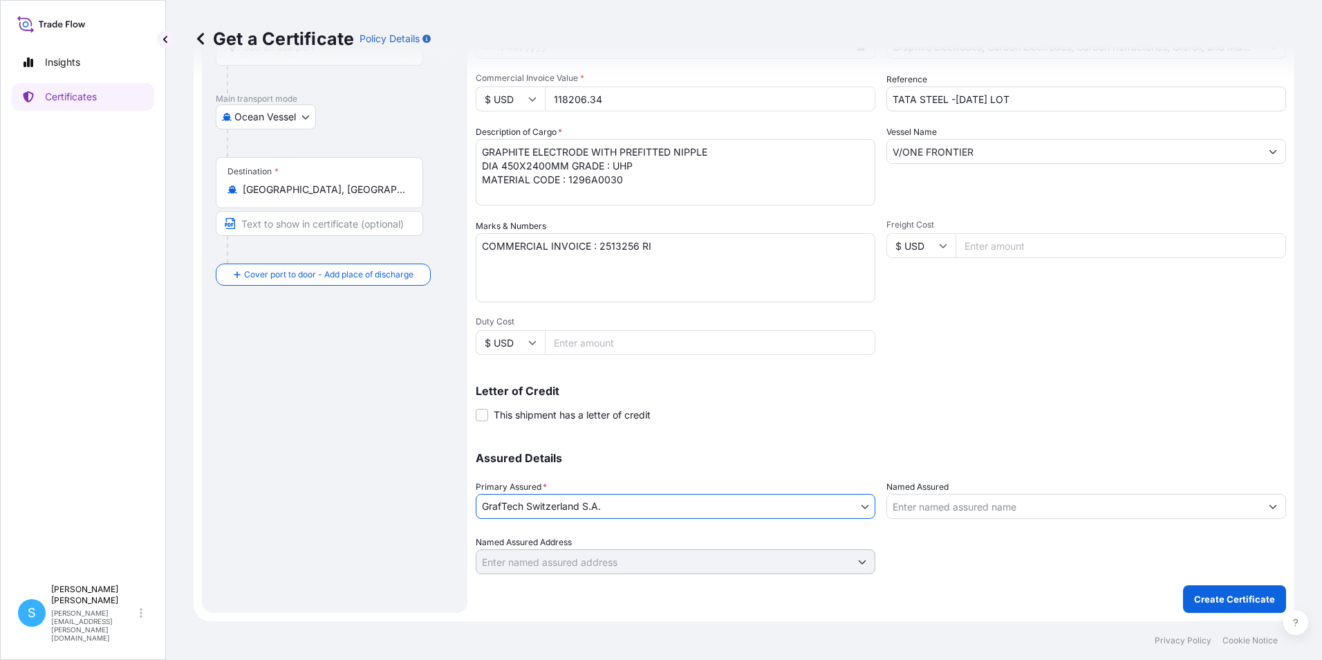
click at [971, 510] on input "Named Assured" at bounding box center [1073, 506] width 373 height 25
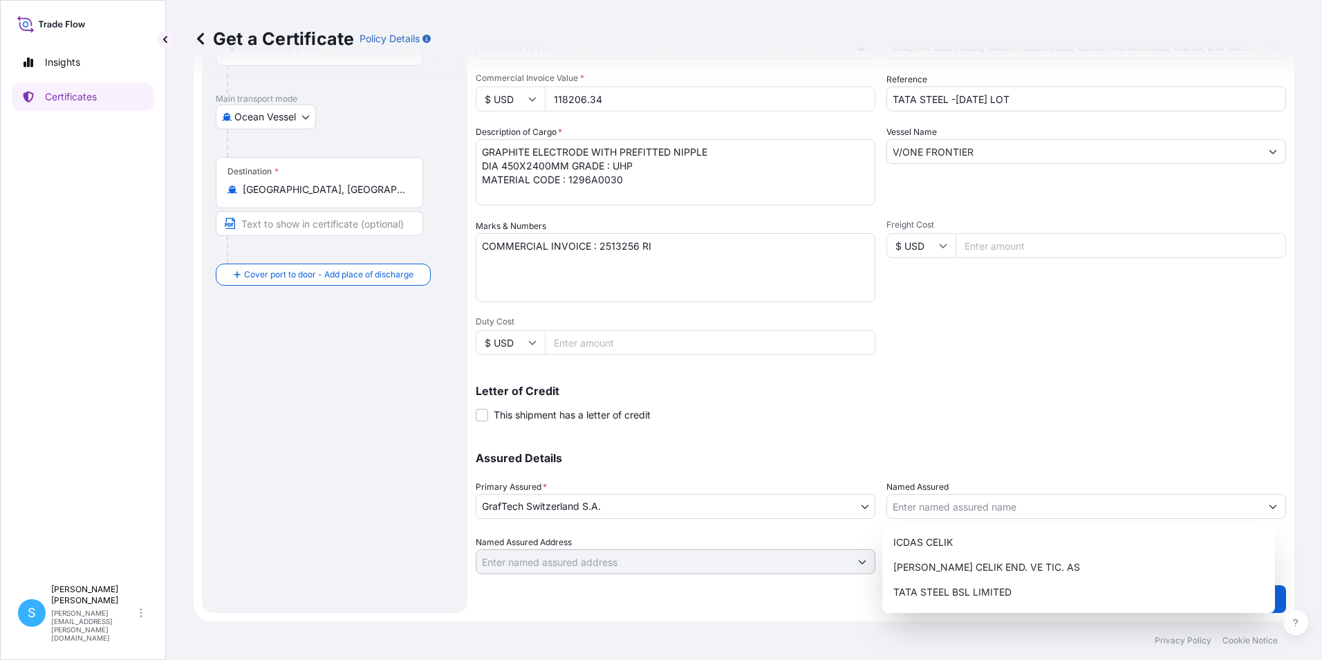
click at [955, 431] on div "Shipment Details Issue date * 9 / 13 / 2025 Date of Departure * 9 / 13 / 2025 D…" at bounding box center [881, 244] width 810 height 659
click at [929, 508] on input "Named Assured" at bounding box center [1073, 506] width 373 height 25
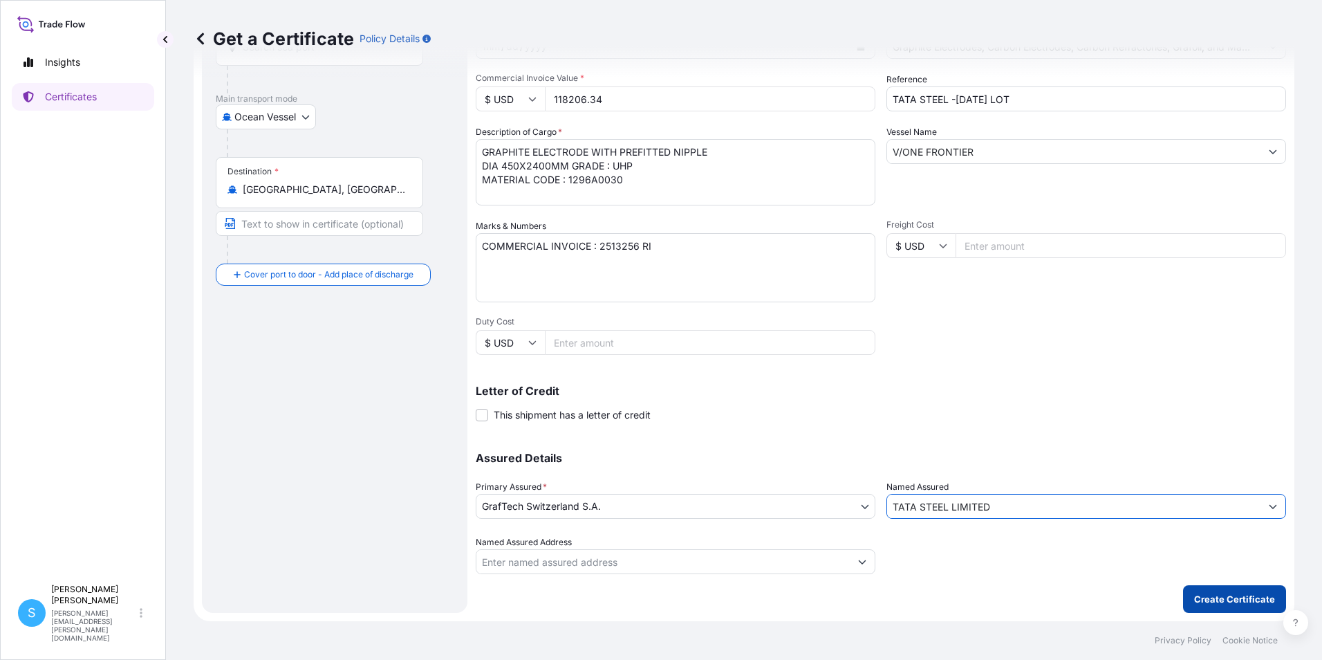
type input "TATA STEEL LIMITED"
click at [1260, 600] on p "Create Certificate" at bounding box center [1234, 599] width 81 height 14
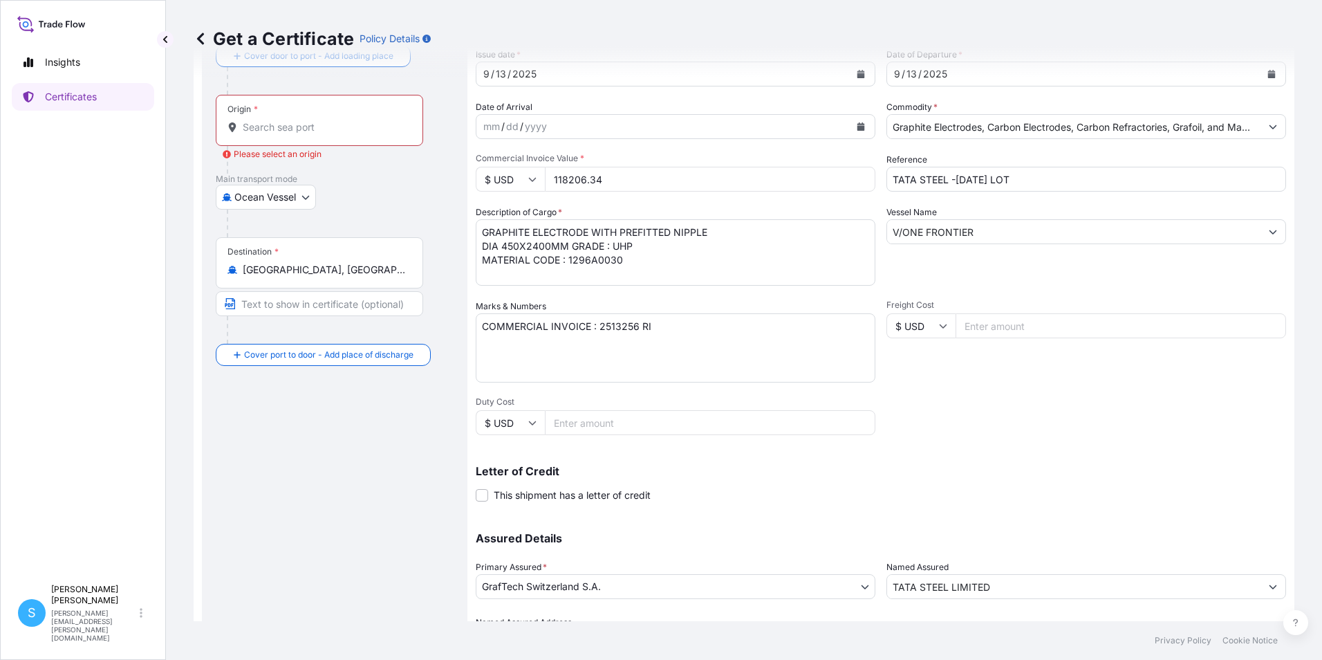
scroll to position [0, 0]
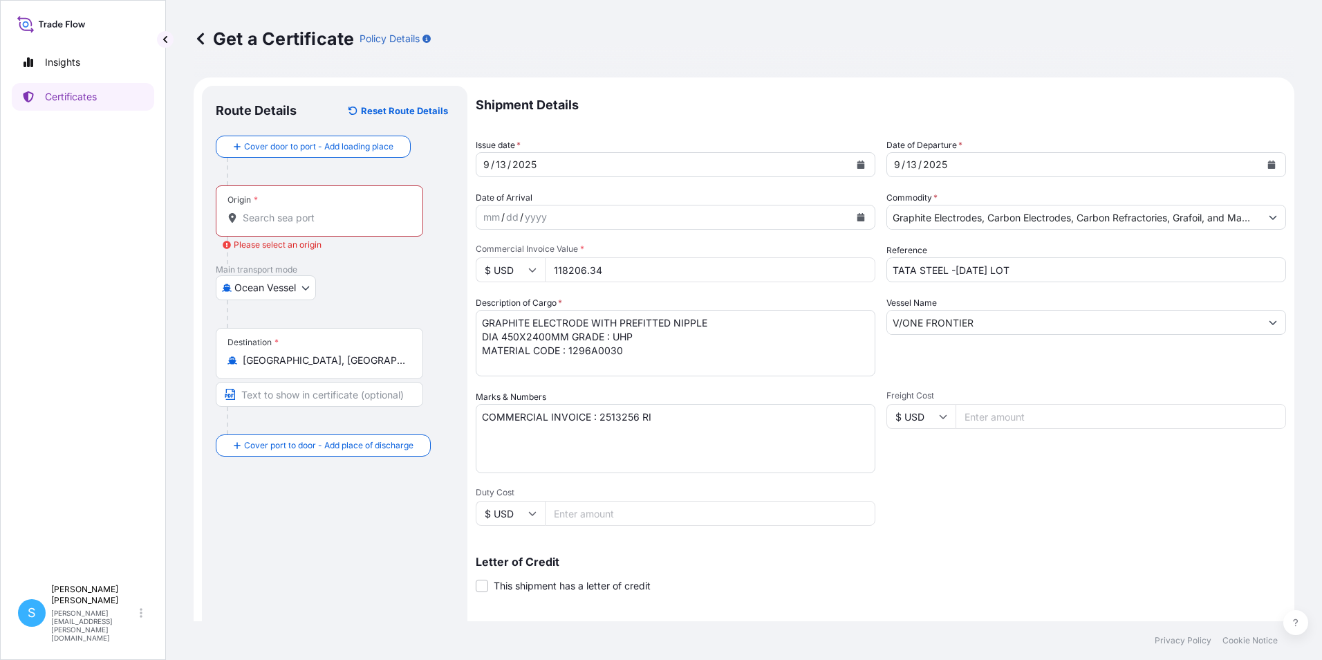
click at [268, 208] on div "Origin *" at bounding box center [319, 210] width 207 height 51
click at [268, 211] on input "Origin * Please select an origin" at bounding box center [324, 218] width 163 height 14
click at [436, 159] on div at bounding box center [340, 172] width 227 height 28
drag, startPoint x: 281, startPoint y: 212, endPoint x: 292, endPoint y: 208, distance: 11.8
click at [281, 212] on input "Origin * Please select an origin" at bounding box center [324, 218] width 163 height 14
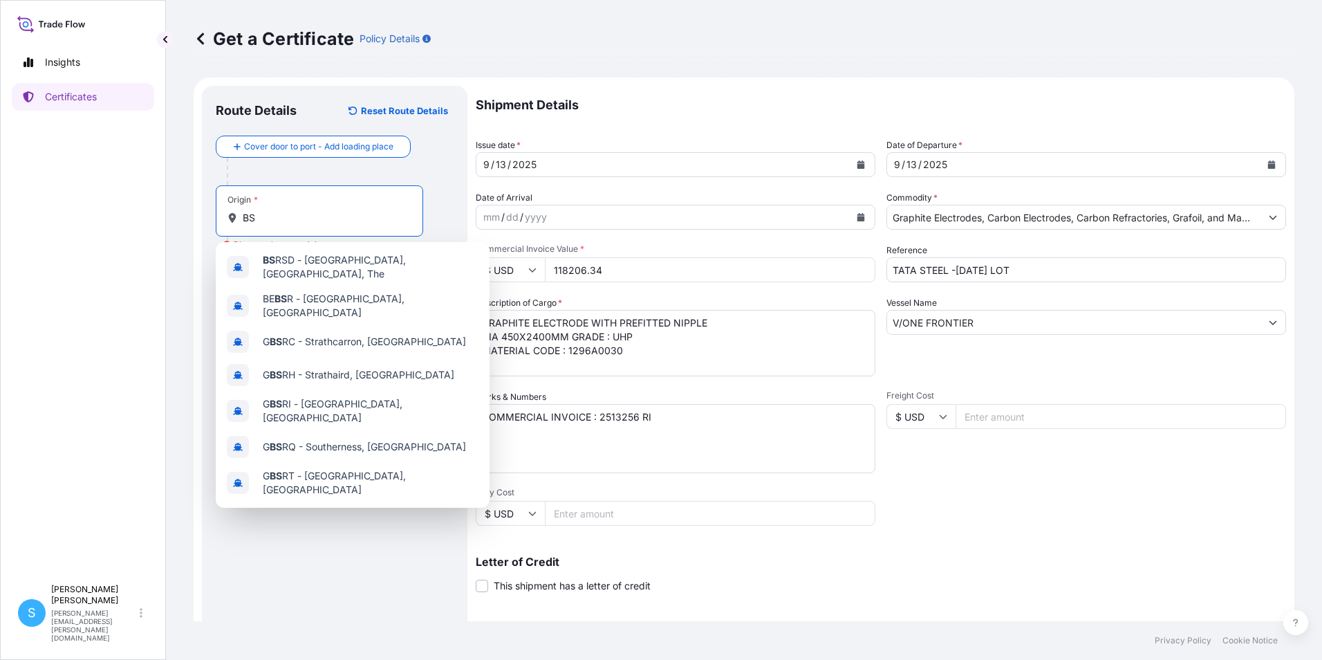
type input "B"
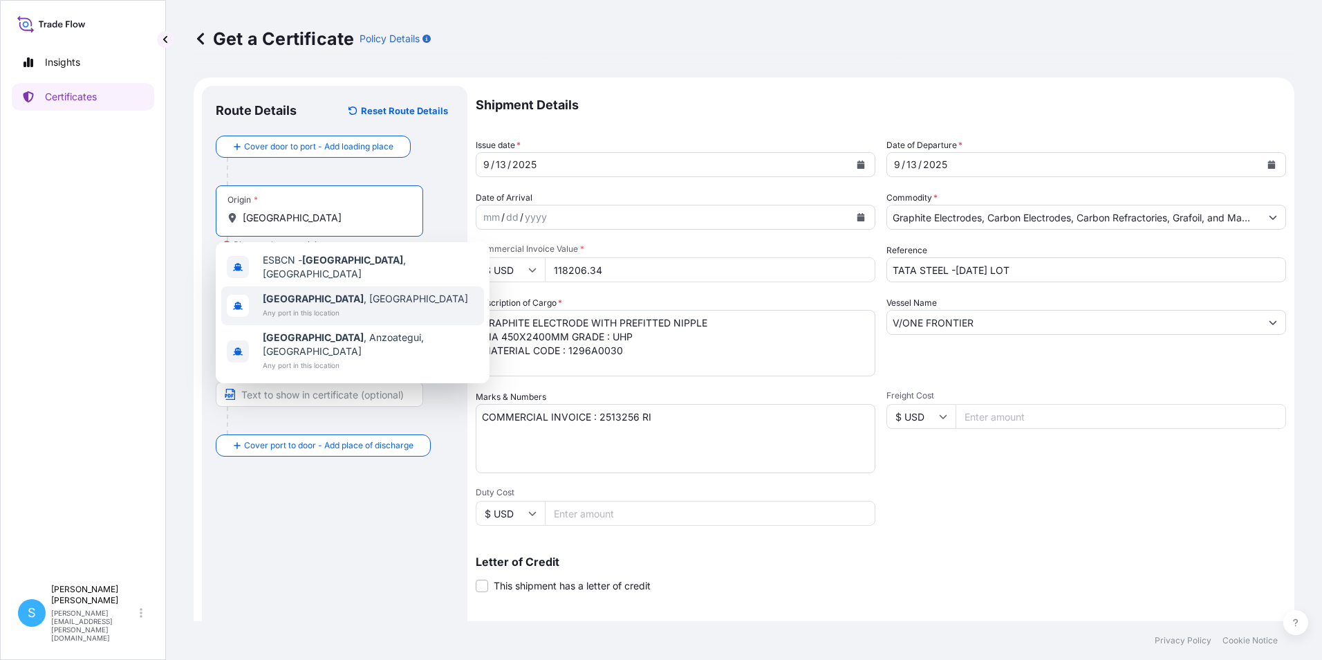
click at [330, 306] on span "Any port in this location" at bounding box center [365, 313] width 205 height 14
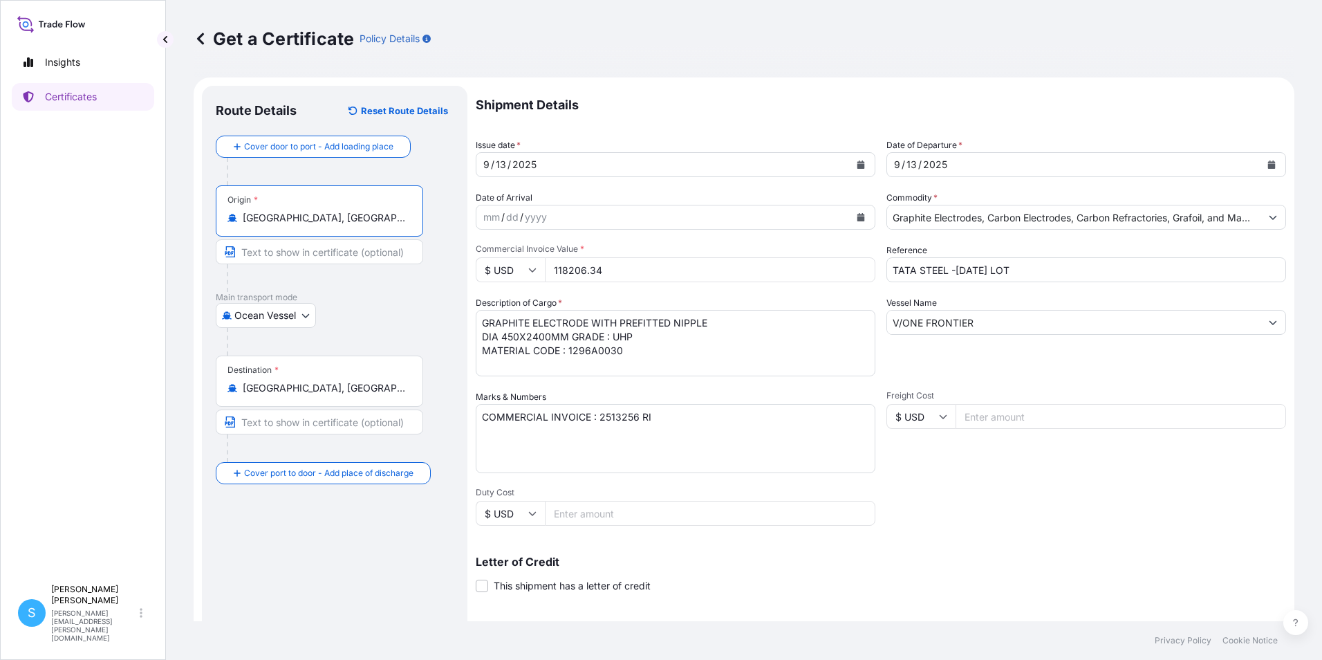
type input "Barcelona, Spain"
click at [1148, 550] on div "Letter of Credit This shipment has a letter of credit Letter of credit * Letter…" at bounding box center [881, 565] width 810 height 53
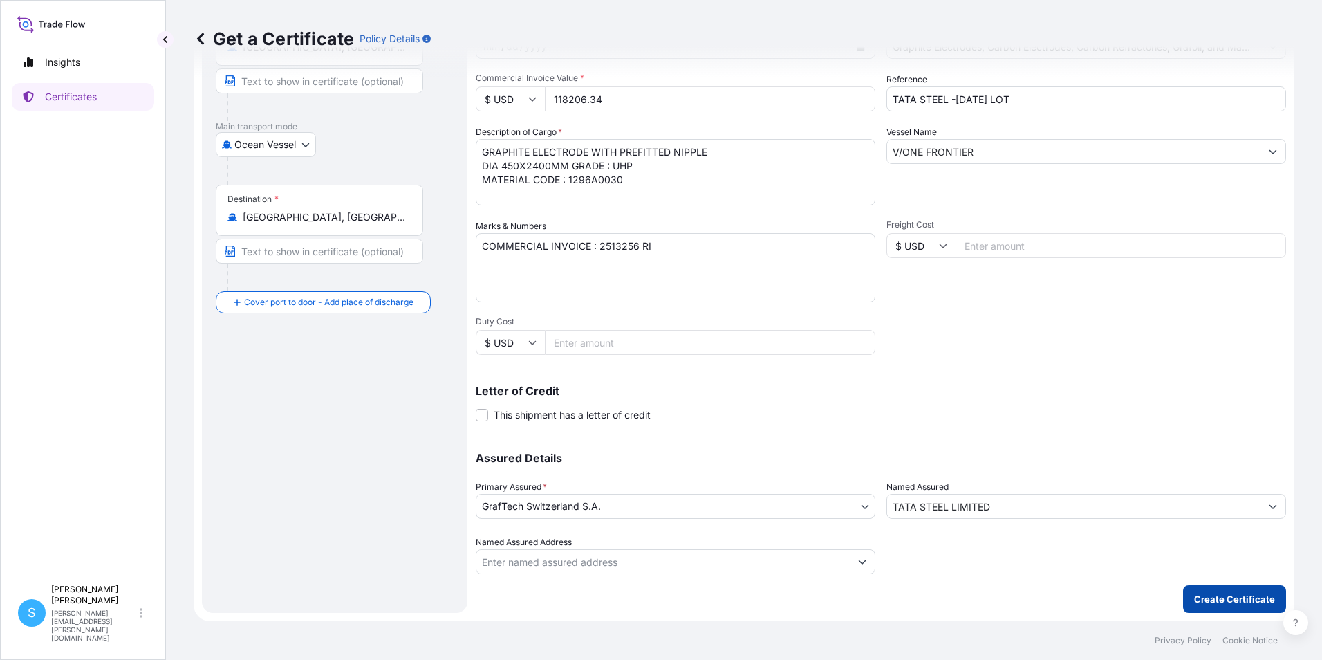
click at [1223, 594] on p "Create Certificate" at bounding box center [1234, 599] width 81 height 14
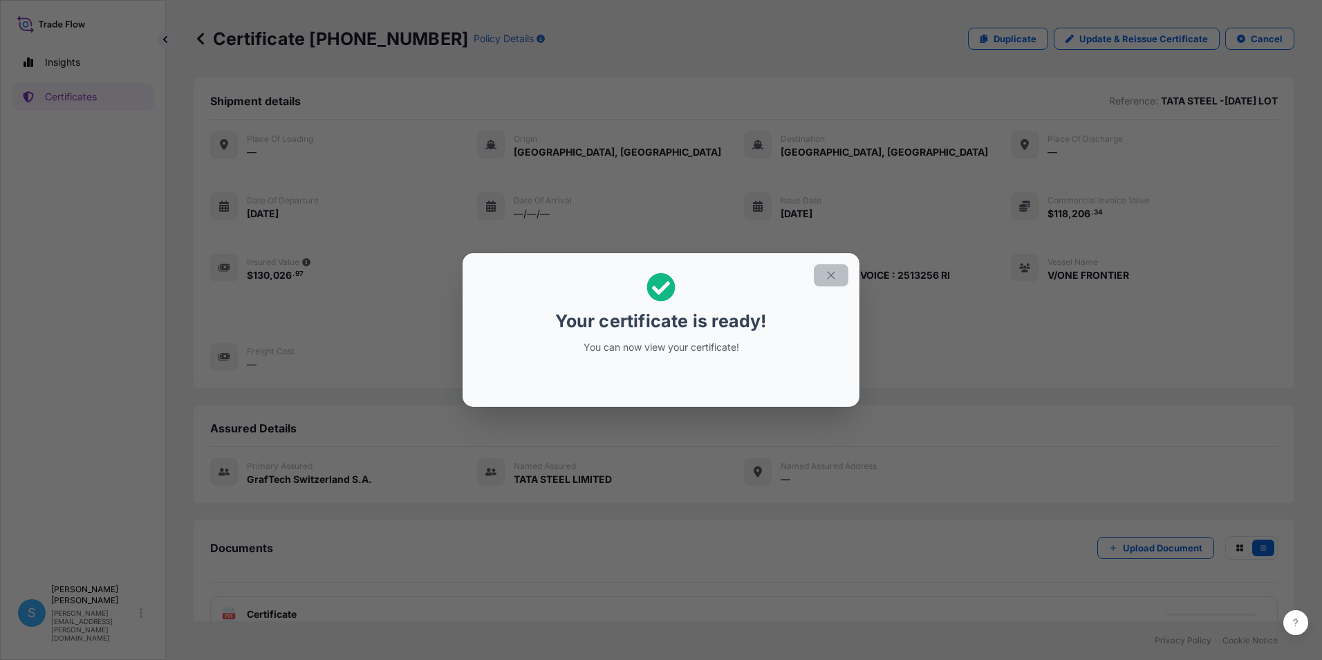
click at [830, 275] on icon "button" at bounding box center [831, 275] width 12 height 12
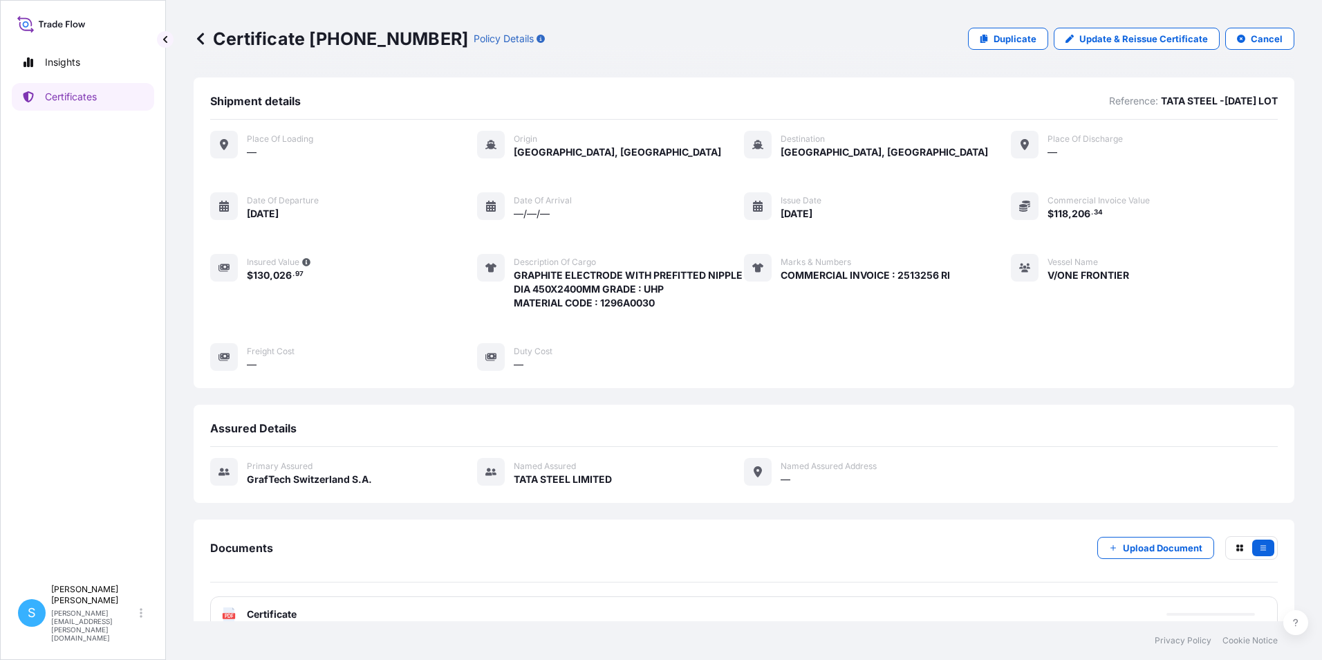
scroll to position [41, 0]
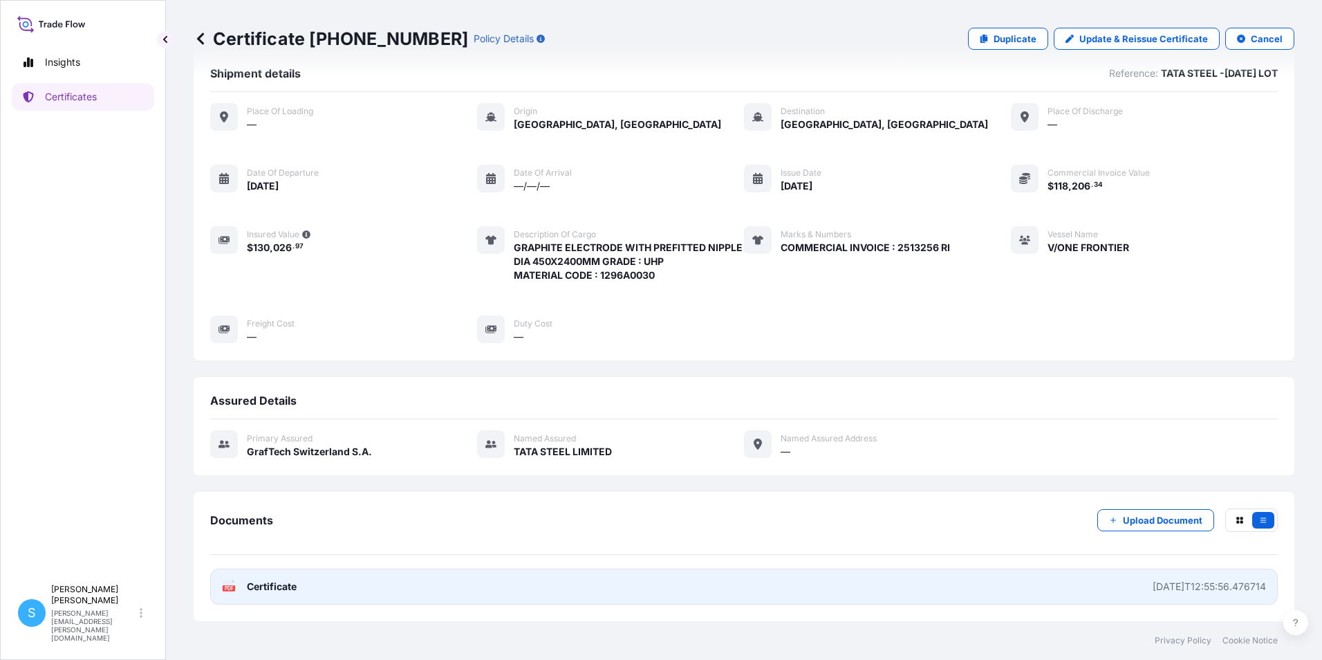
click at [295, 580] on span "Certificate" at bounding box center [272, 586] width 50 height 14
